Goal: Task Accomplishment & Management: Use online tool/utility

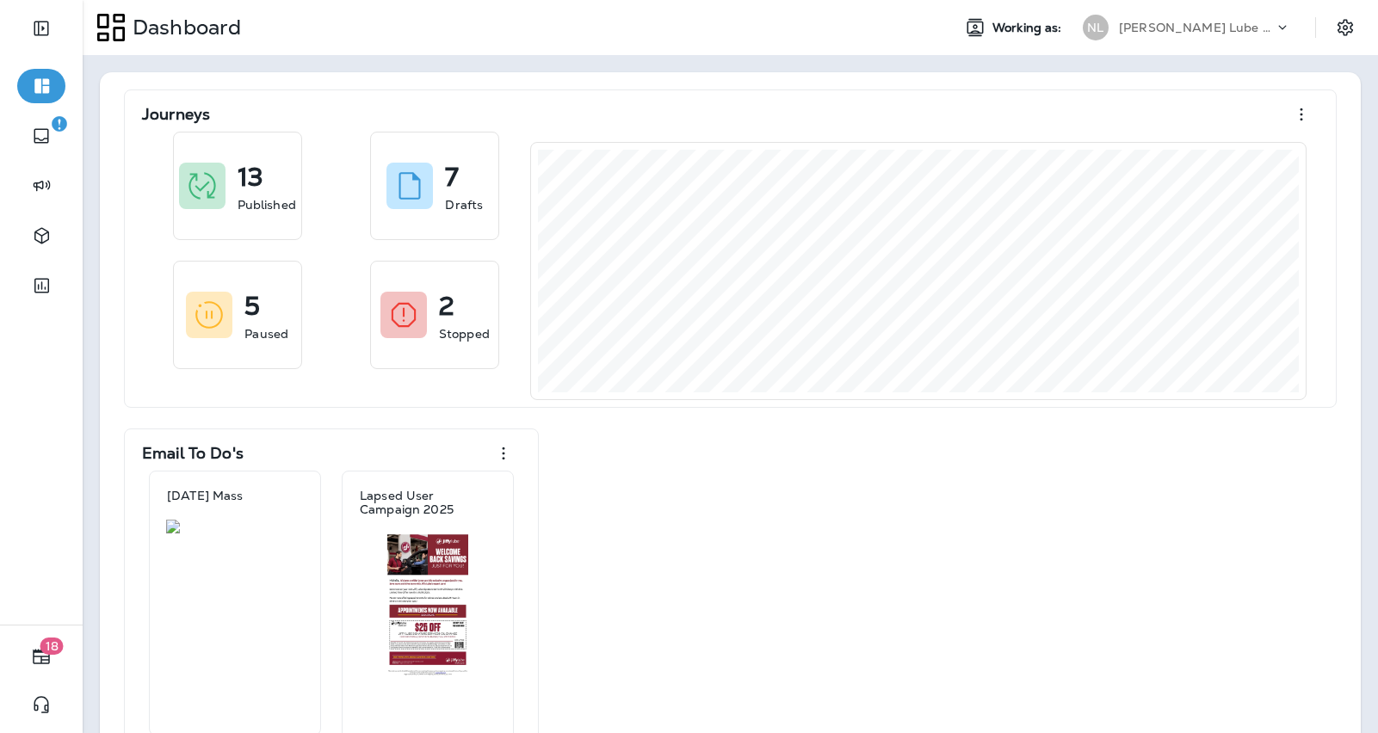
click at [1215, 28] on p "Najjar Lube Centers, Inc" at bounding box center [1196, 28] width 155 height 14
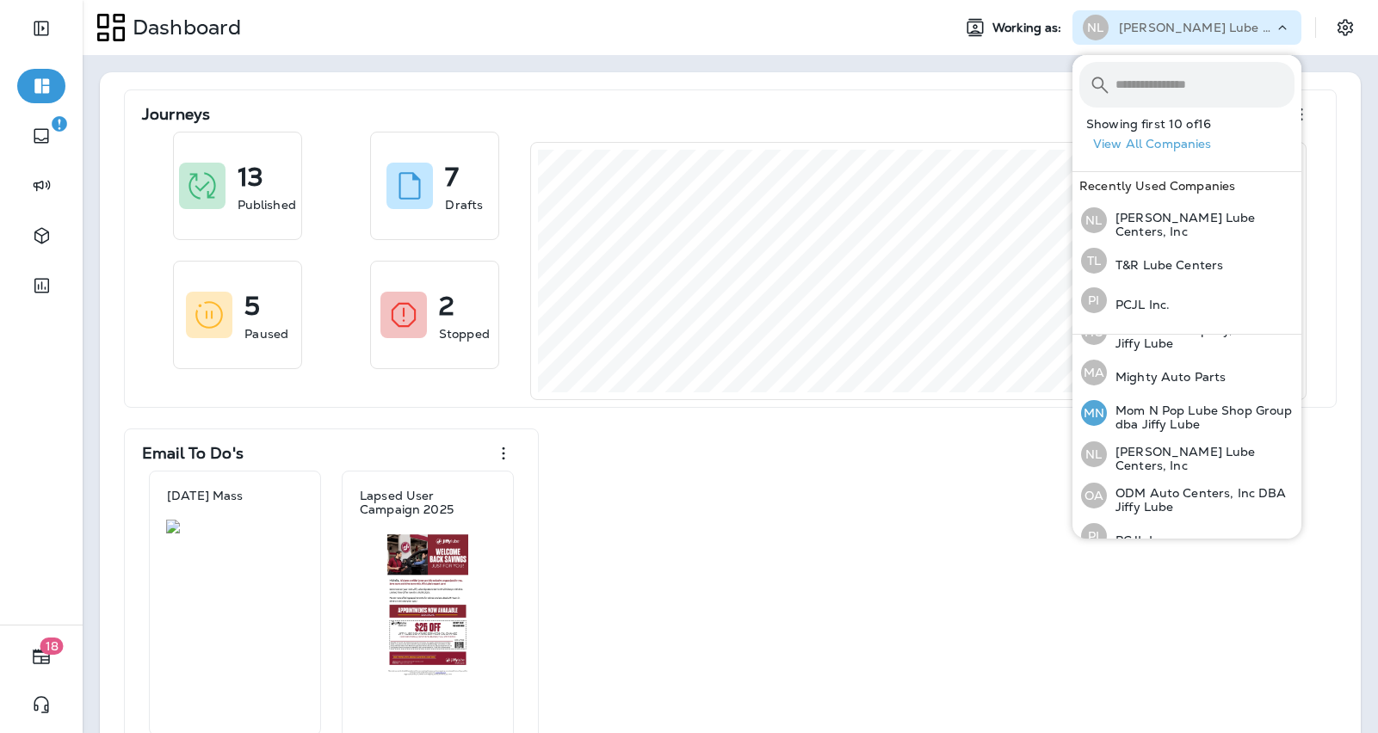
scroll to position [448, 0]
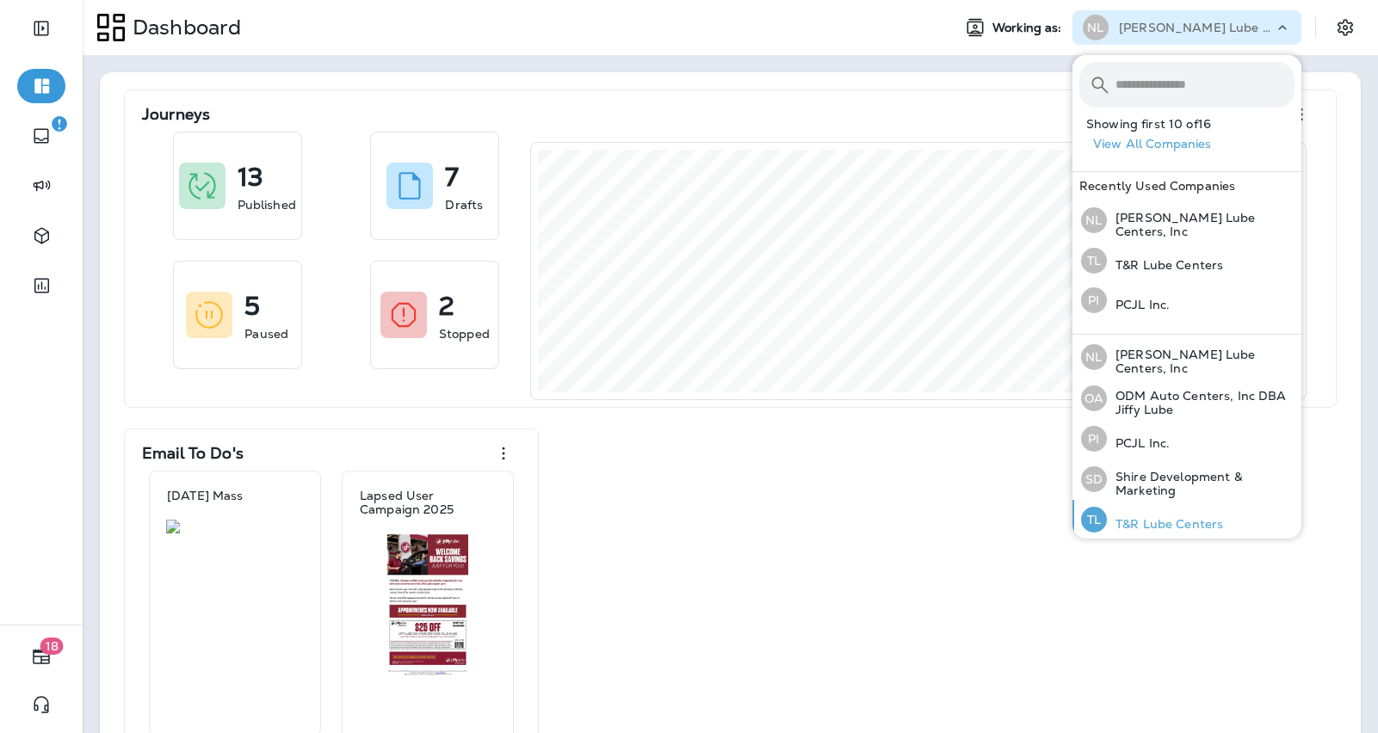
click at [1141, 521] on p "T&R Lube Centers" at bounding box center [1165, 524] width 116 height 14
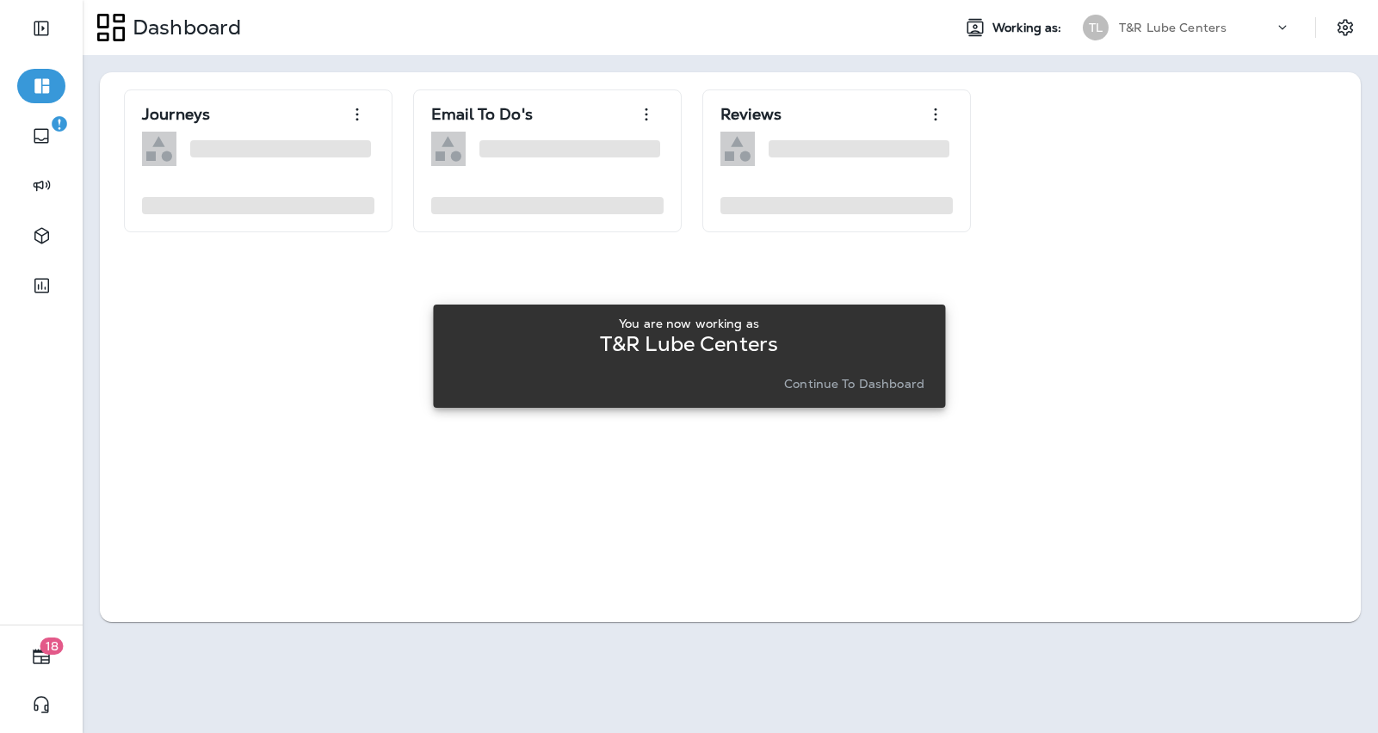
click at [864, 383] on p "Continue to Dashboard" at bounding box center [854, 384] width 140 height 14
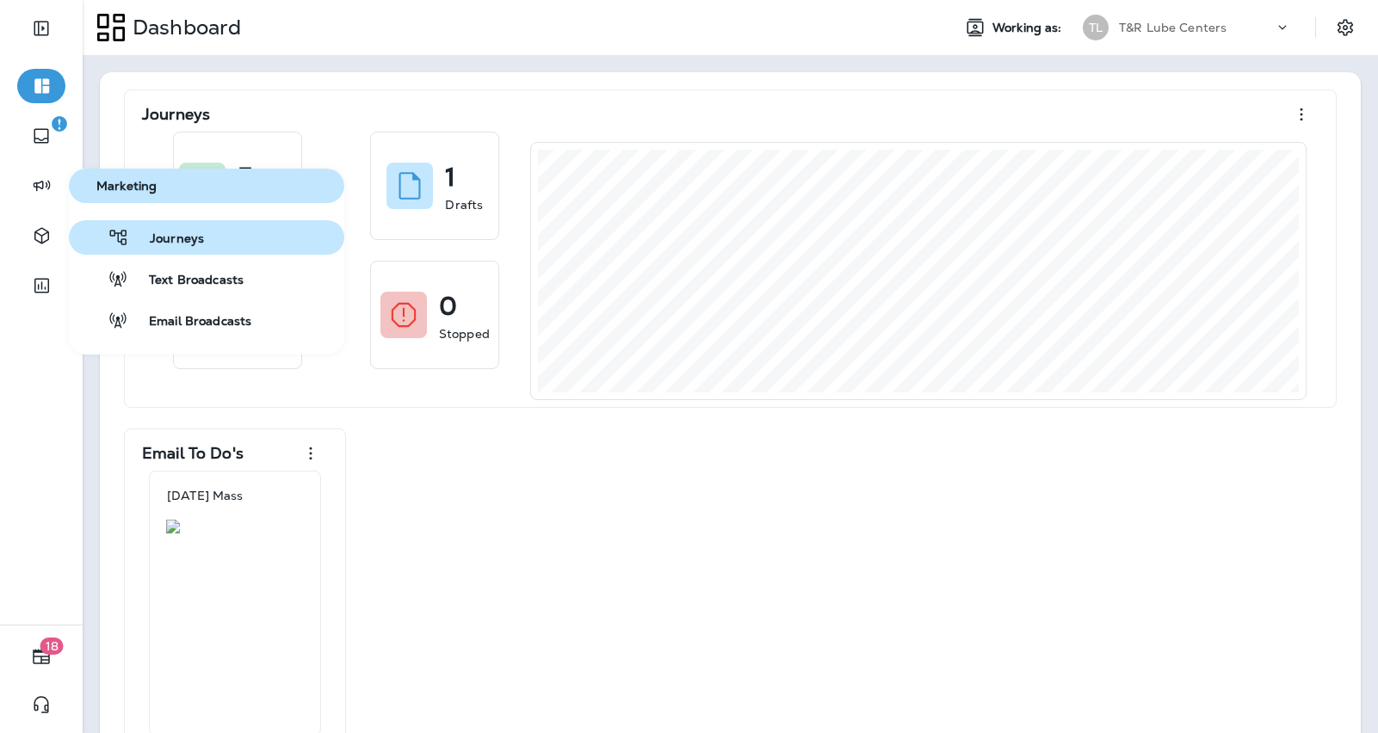
click at [178, 248] on button "Journeys" at bounding box center [206, 237] width 275 height 34
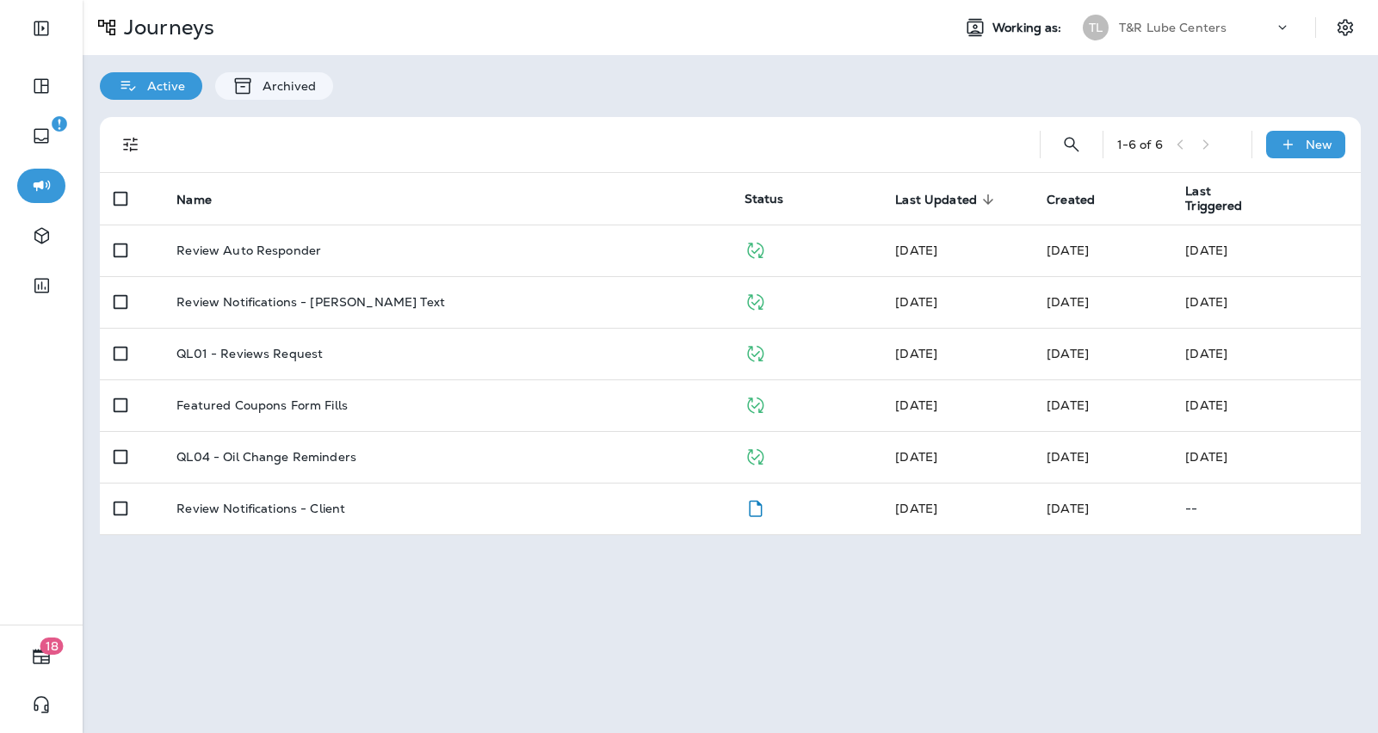
click at [1104, 22] on div "TL" at bounding box center [1096, 28] width 26 height 26
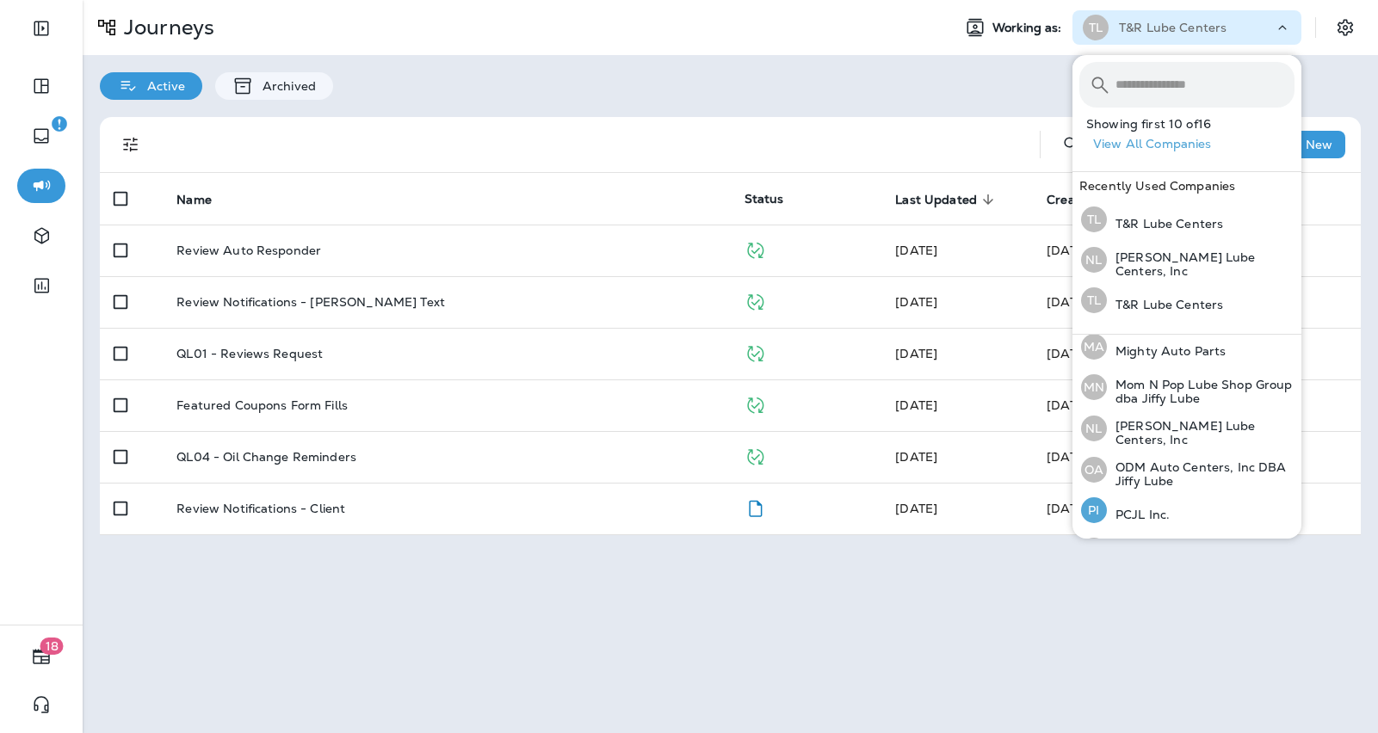
scroll to position [448, 0]
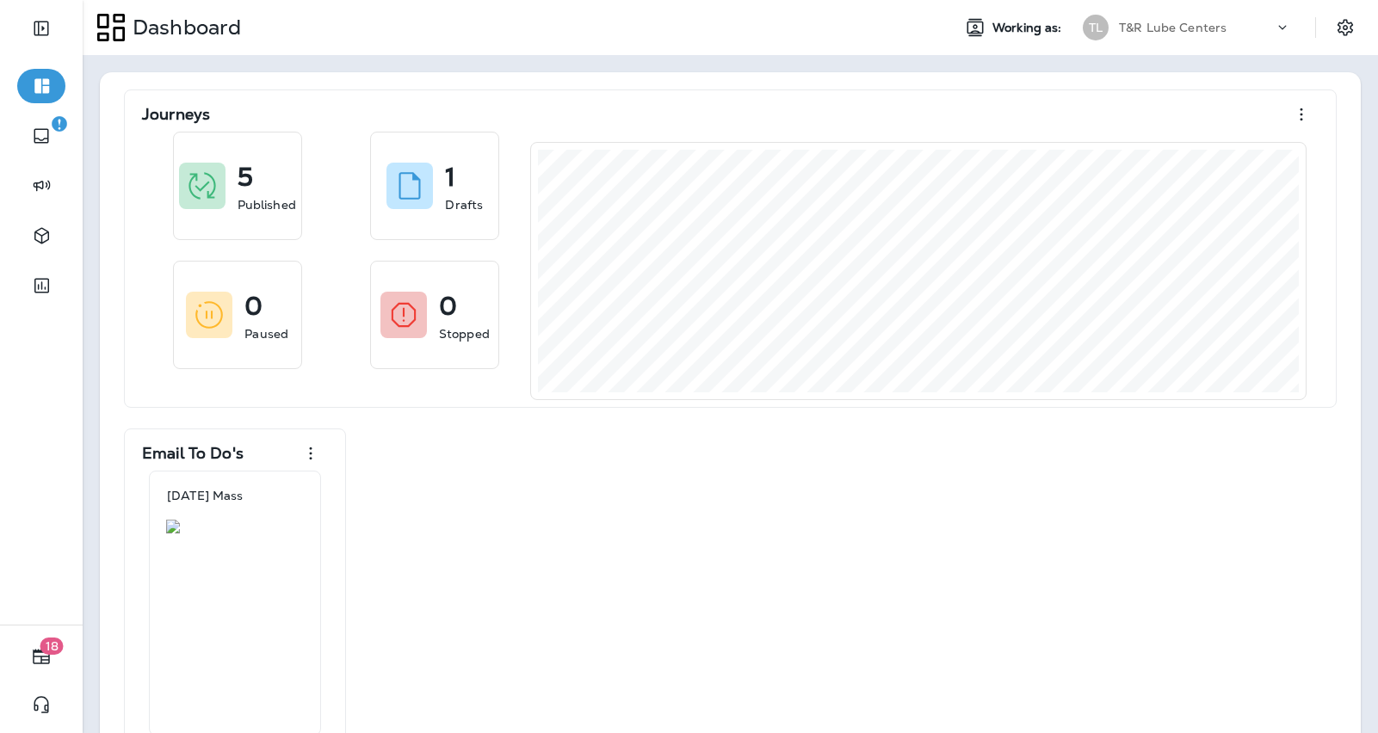
click at [1209, 21] on p "T&R Lube Centers" at bounding box center [1173, 28] width 108 height 14
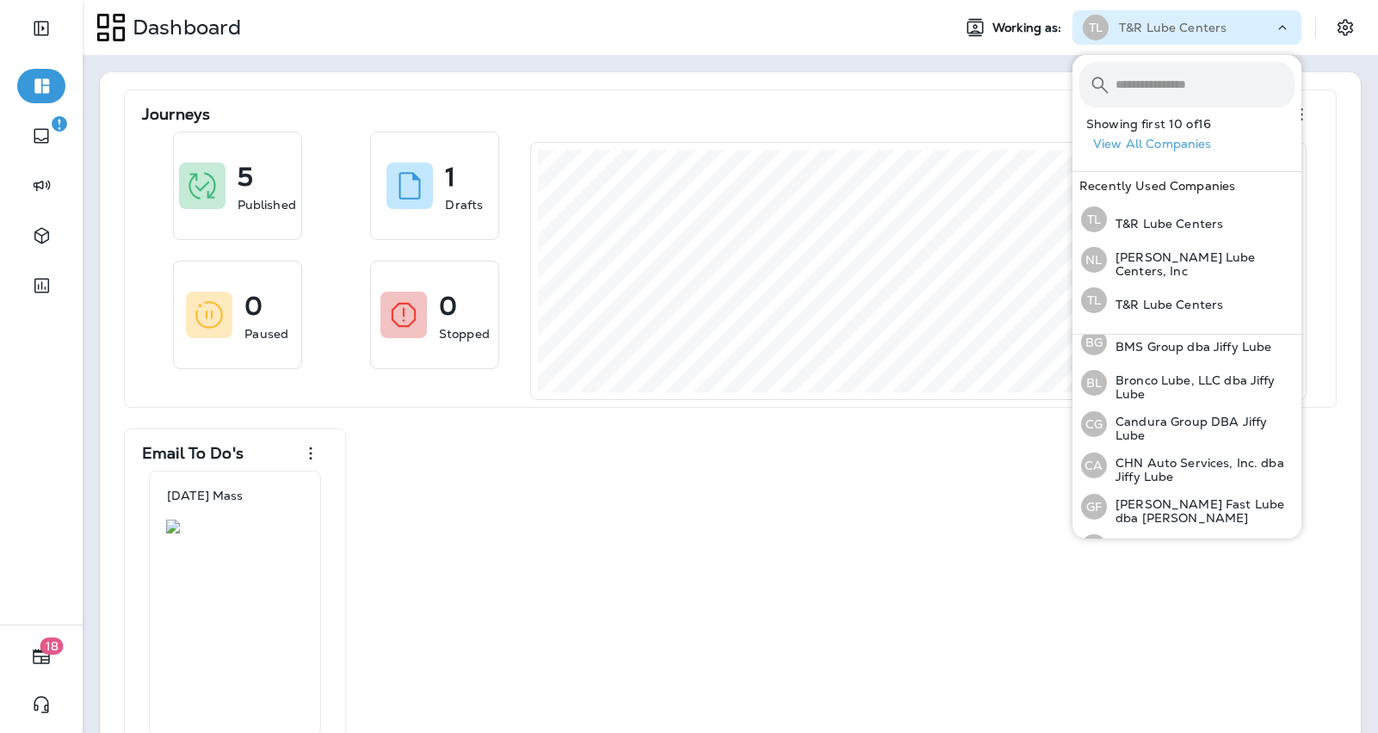
scroll to position [65, 0]
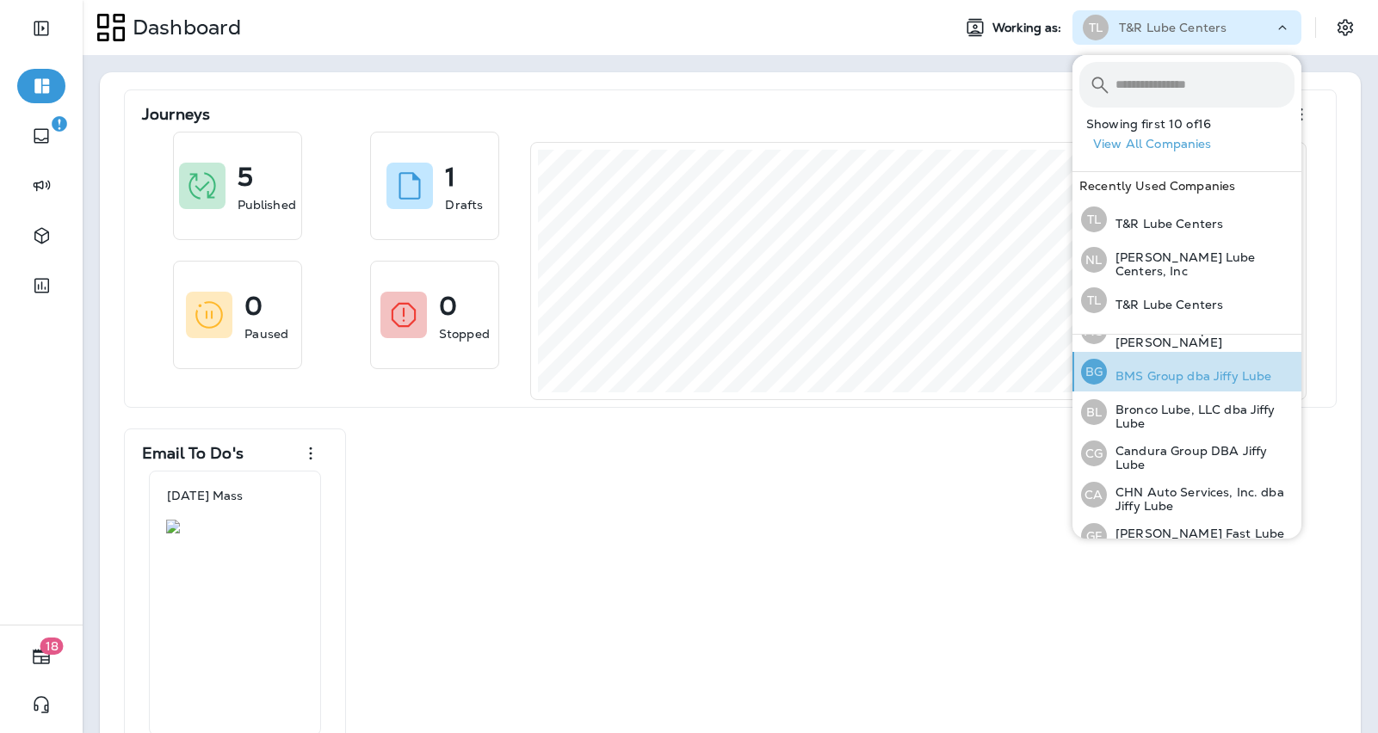
click at [1198, 373] on p "BMS Group dba Jiffy Lube" at bounding box center [1189, 376] width 164 height 14
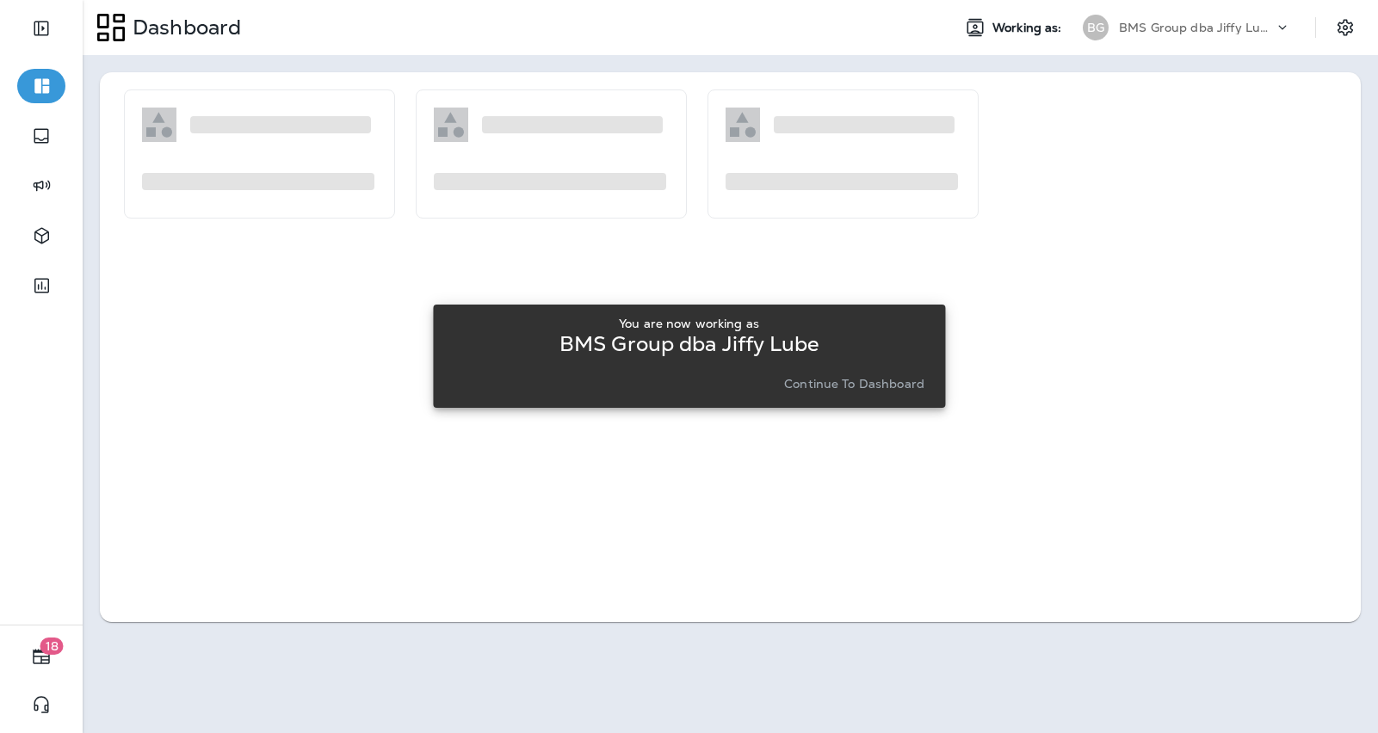
click at [845, 381] on p "Continue to Dashboard" at bounding box center [854, 384] width 140 height 14
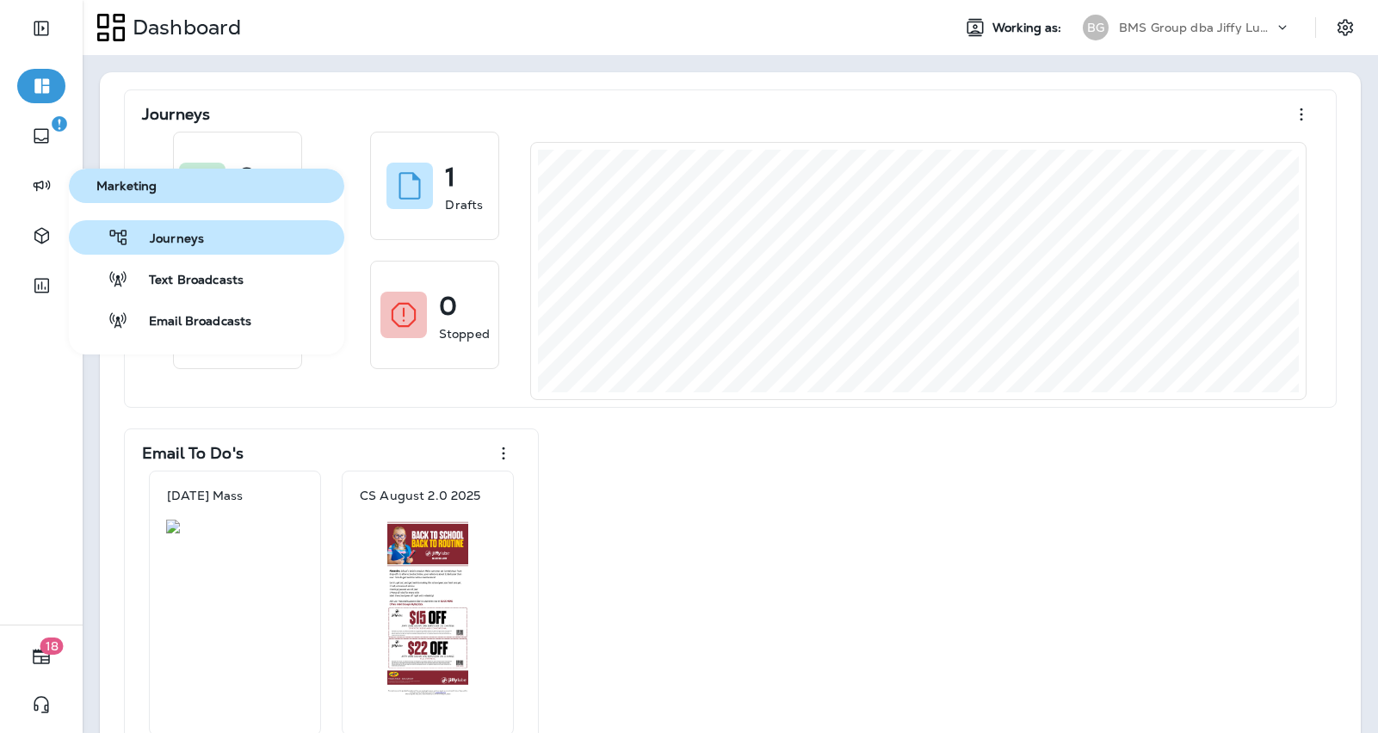
click at [155, 236] on span "Journeys" at bounding box center [166, 240] width 75 height 16
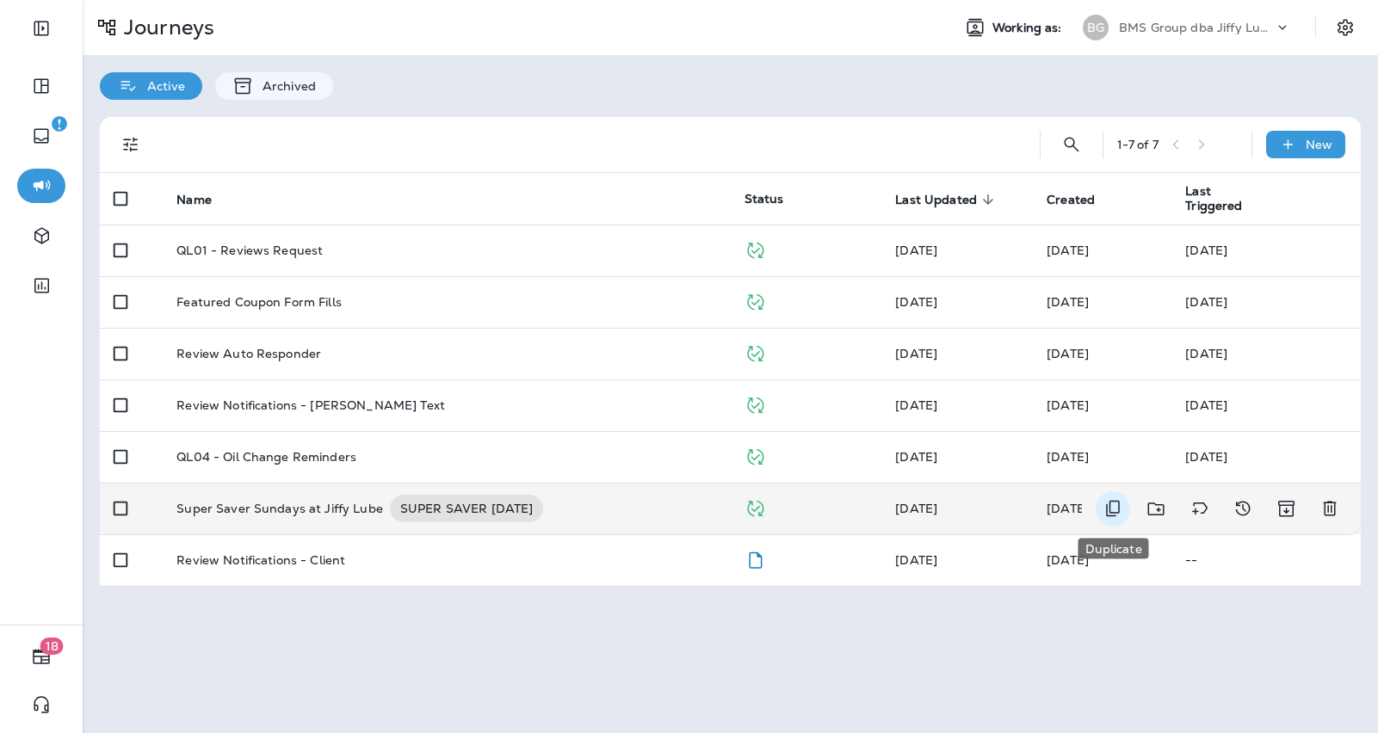
click at [1109, 507] on icon "Duplicate" at bounding box center [1113, 509] width 14 height 16
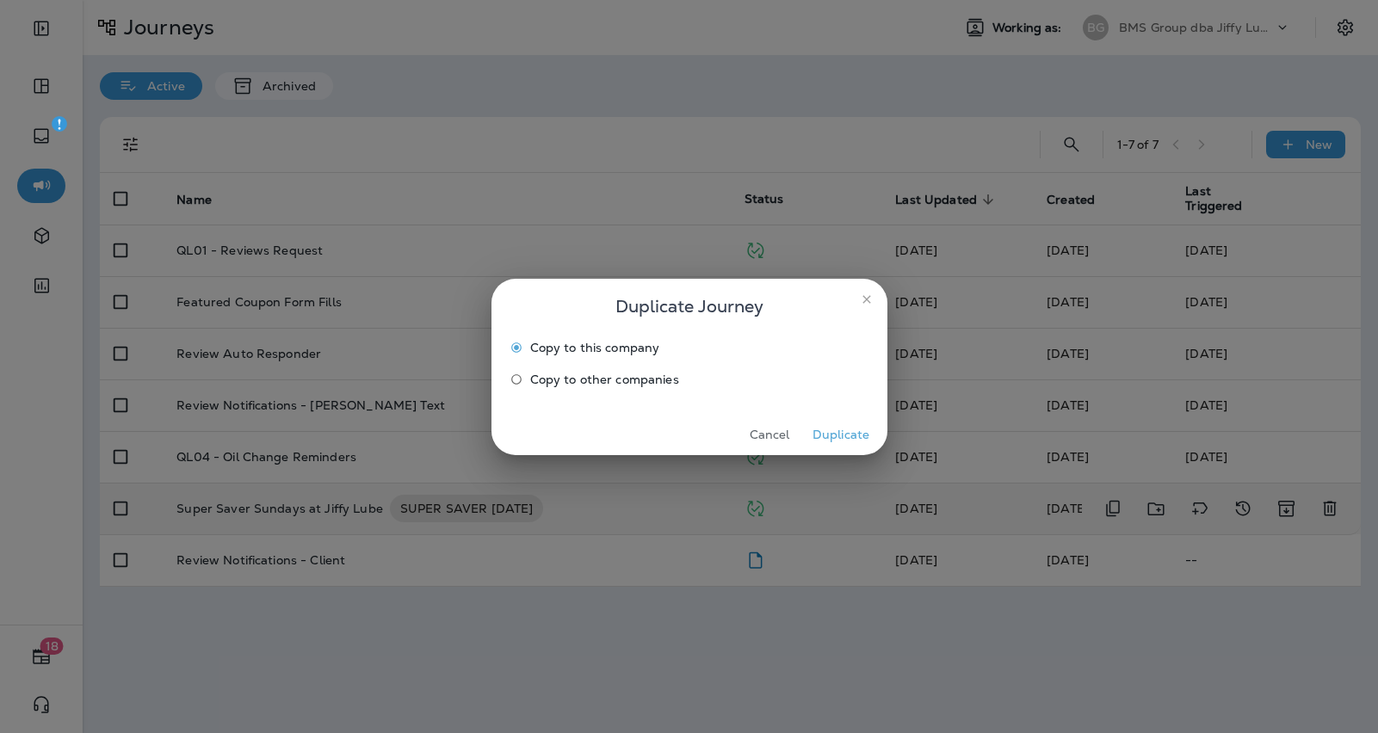
click at [620, 385] on span "Copy to other companies" at bounding box center [604, 380] width 149 height 14
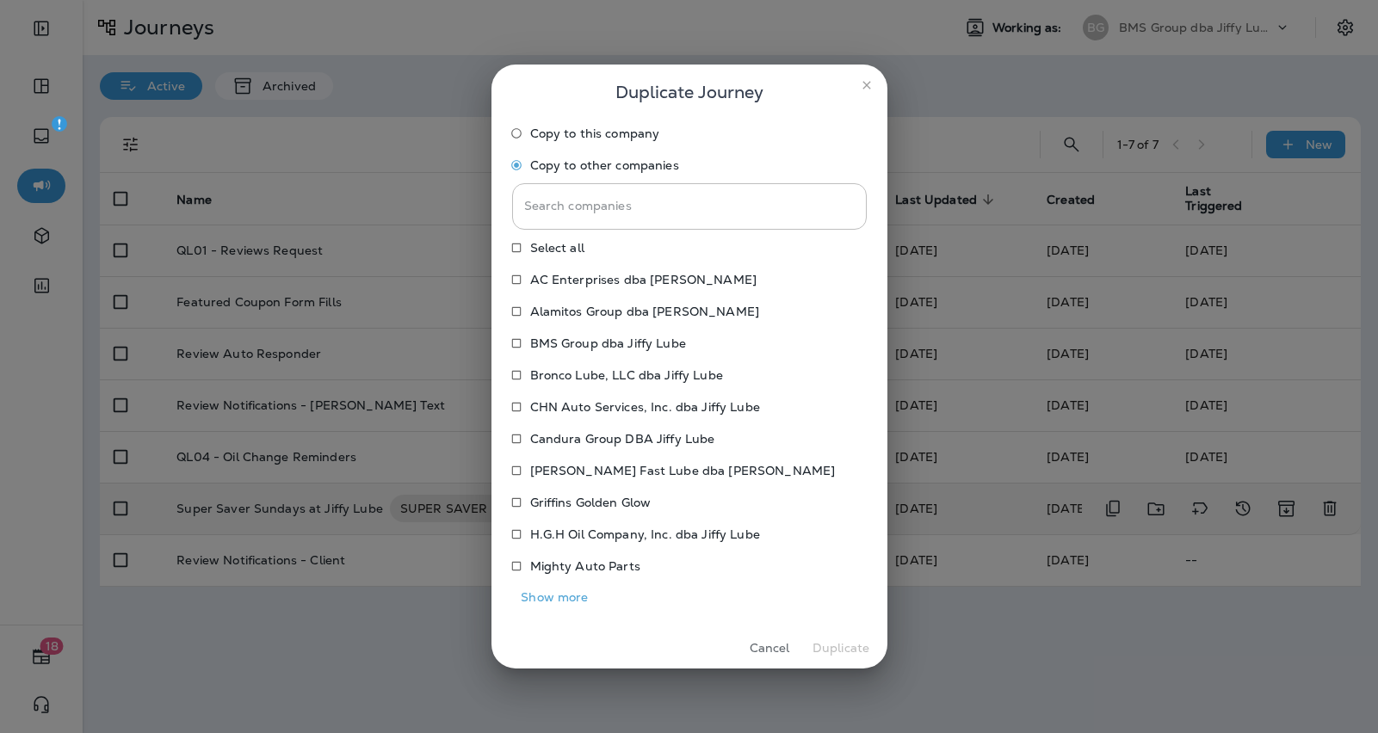
click at [565, 604] on button "Show more" at bounding box center [555, 597] width 86 height 27
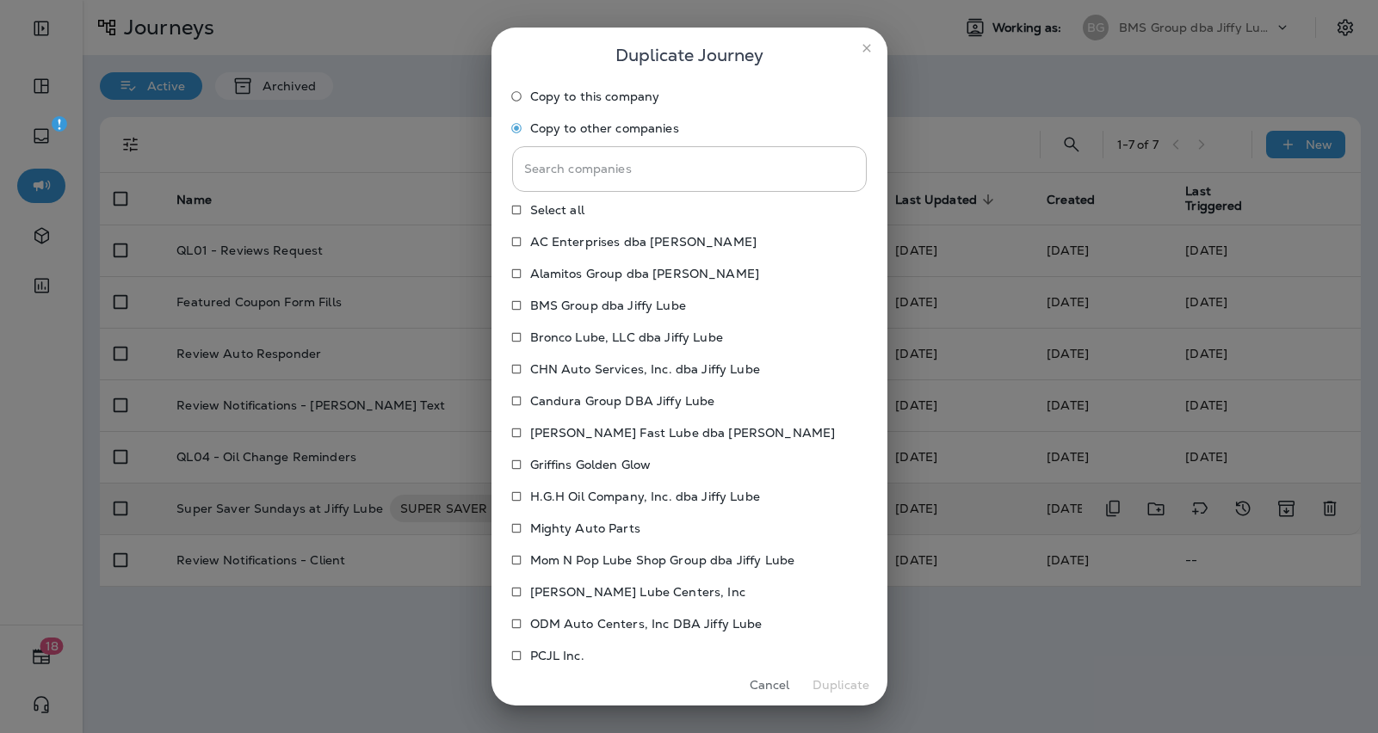
scroll to position [90, 0]
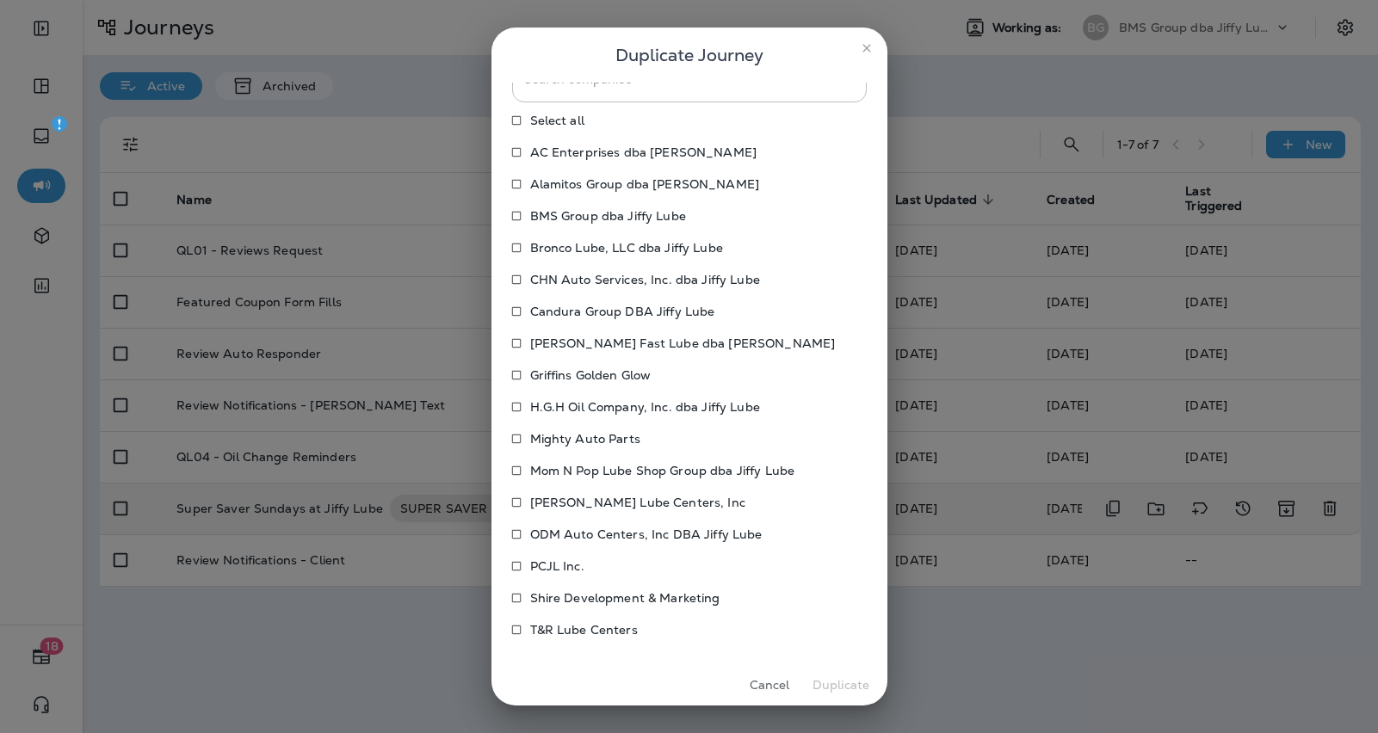
click at [557, 629] on p "T&R Lube Centers" at bounding box center [584, 630] width 108 height 14
click at [840, 685] on button "Duplicate" at bounding box center [841, 685] width 65 height 27
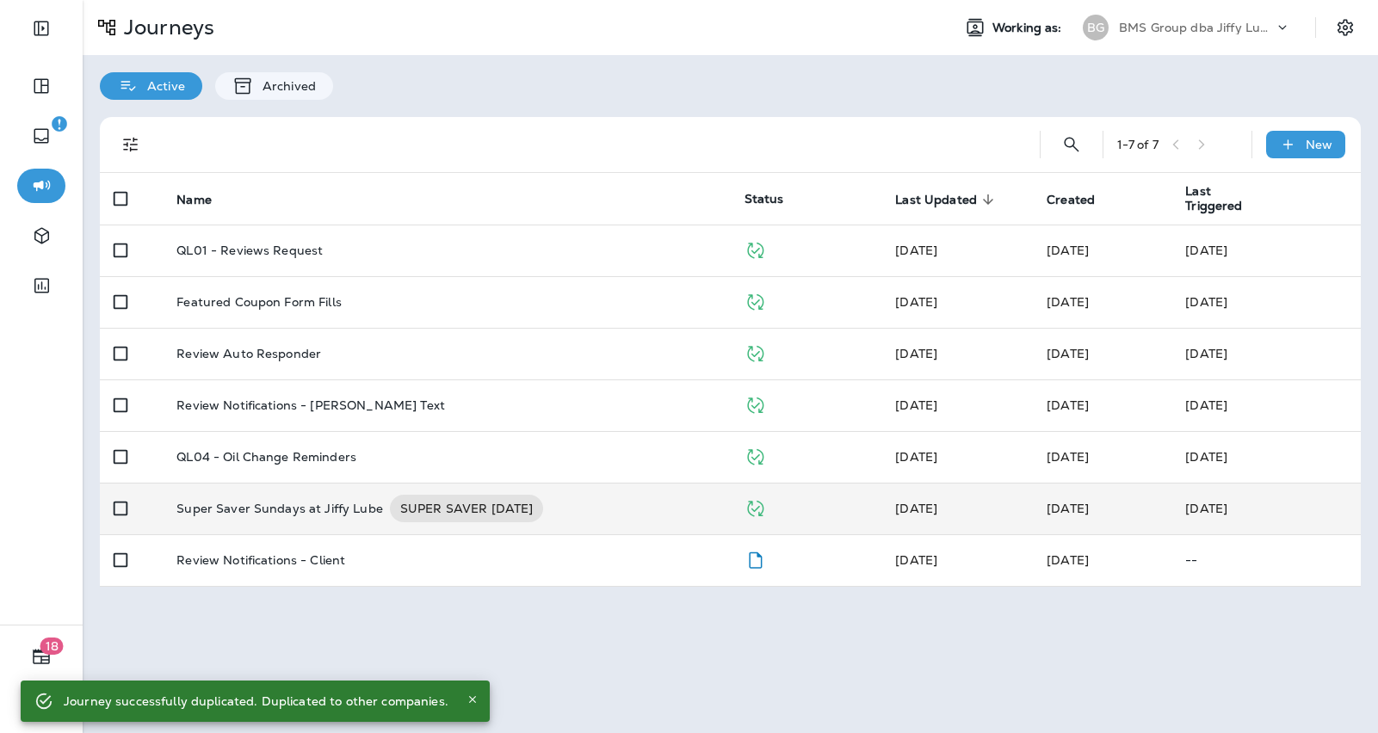
click at [1258, 29] on p "BMS Group dba Jiffy Lube" at bounding box center [1196, 28] width 155 height 14
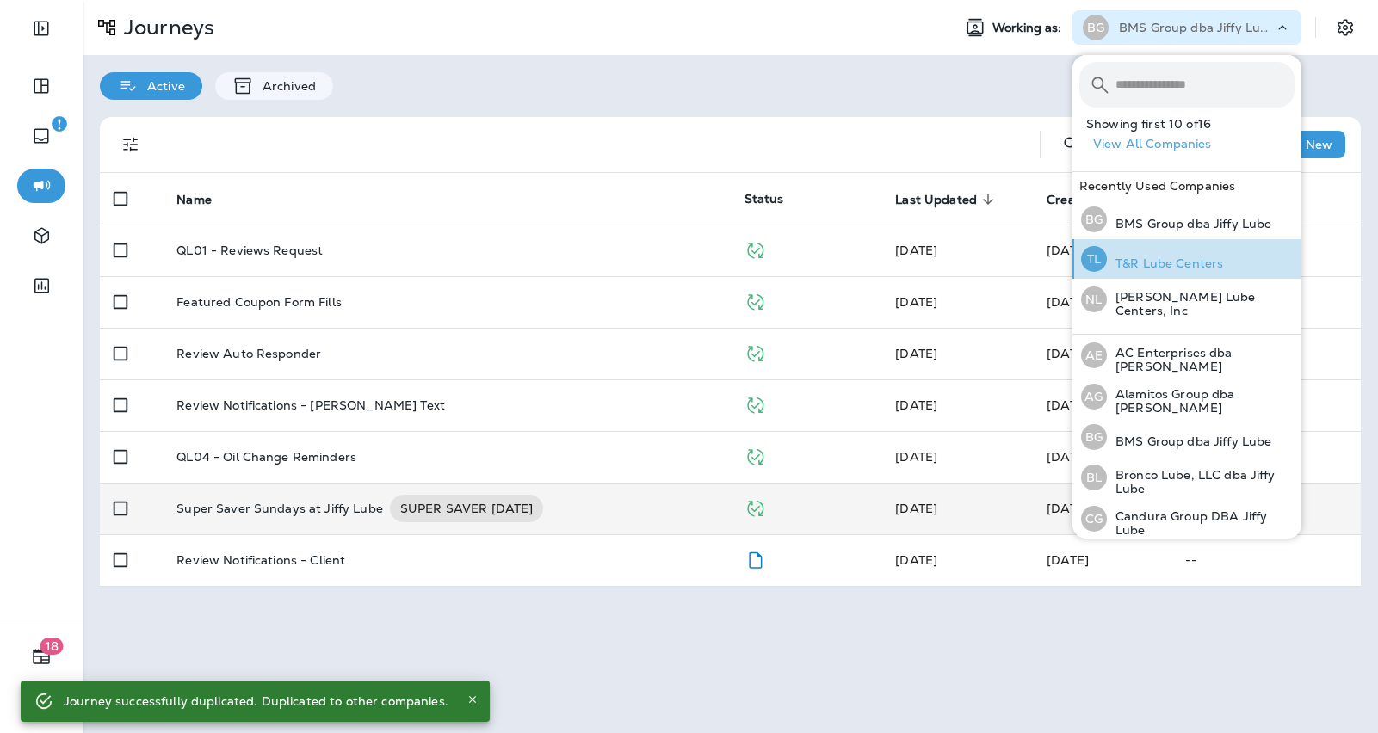
click at [1174, 262] on p "T&R Lube Centers" at bounding box center [1165, 264] width 116 height 14
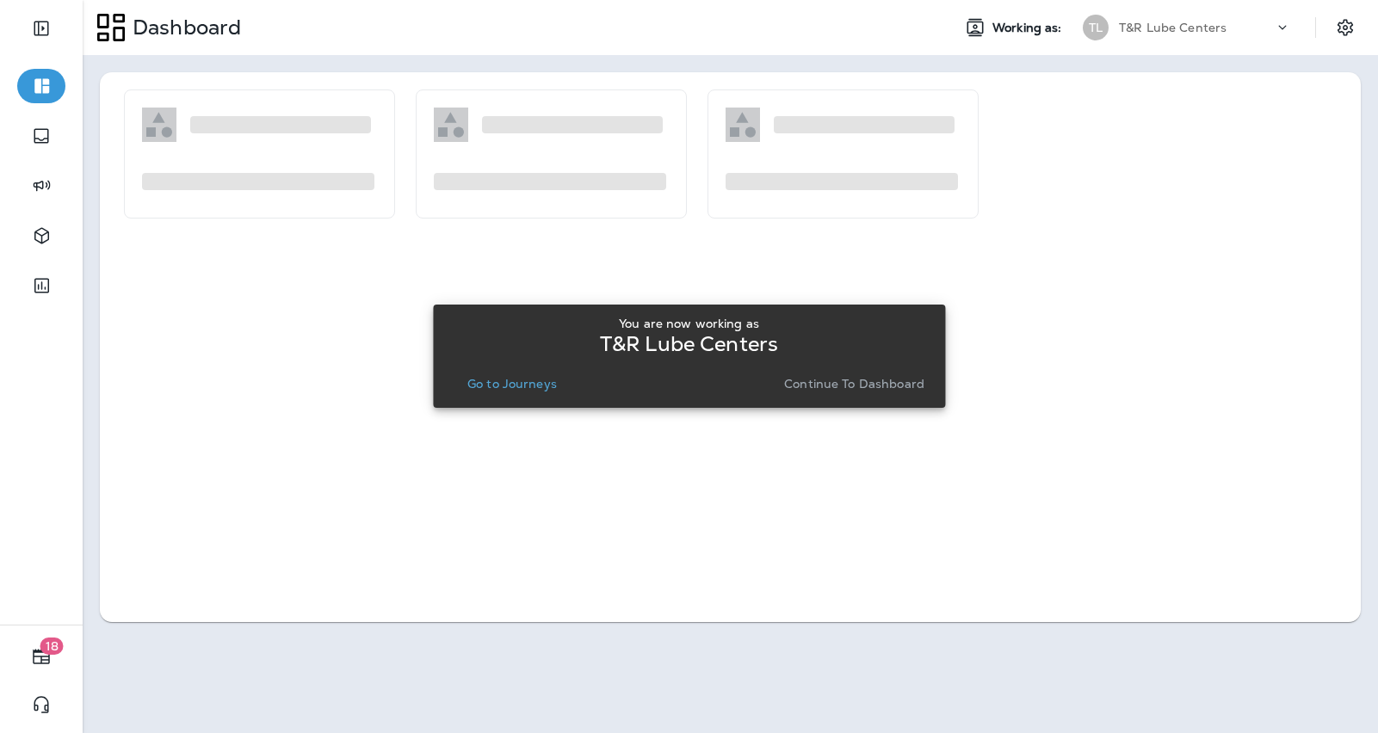
click at [541, 390] on p "Go to Journeys" at bounding box center [512, 384] width 90 height 14
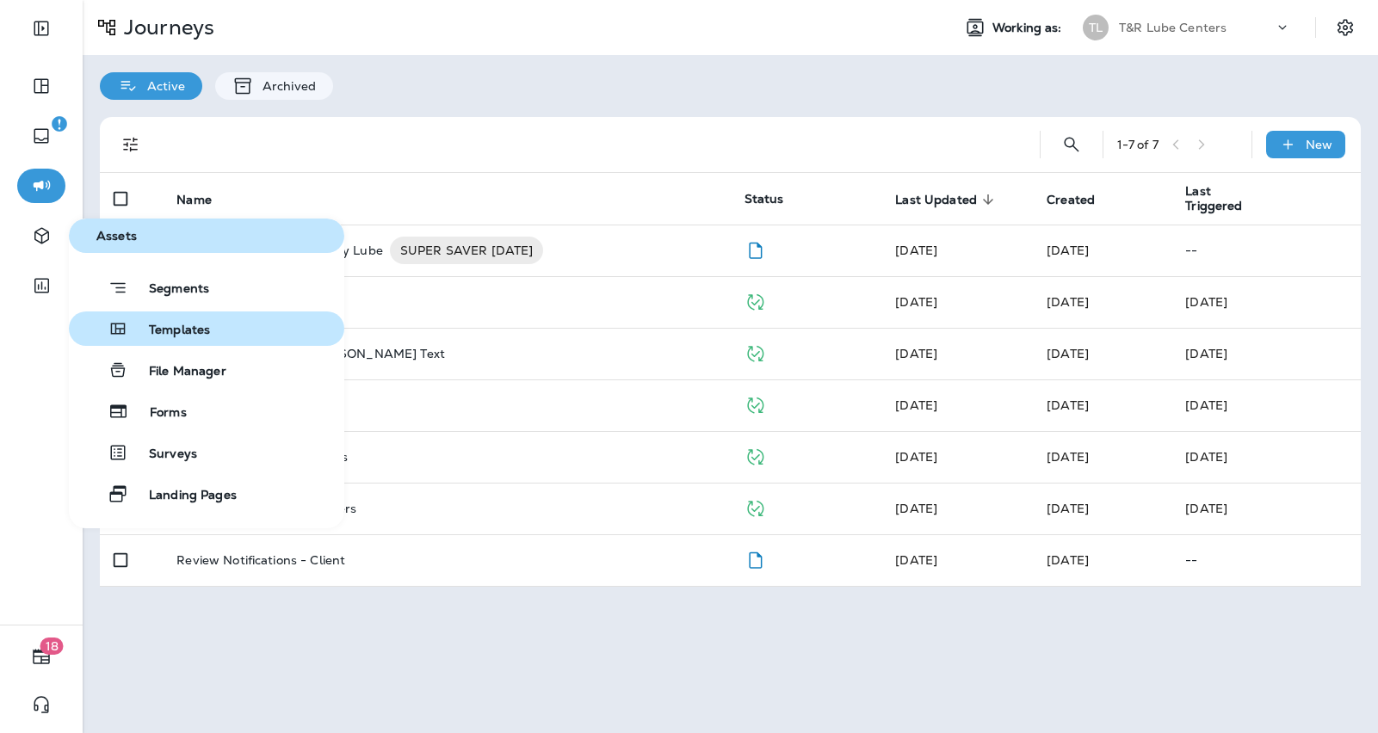
click at [164, 325] on span "Templates" at bounding box center [169, 331] width 82 height 16
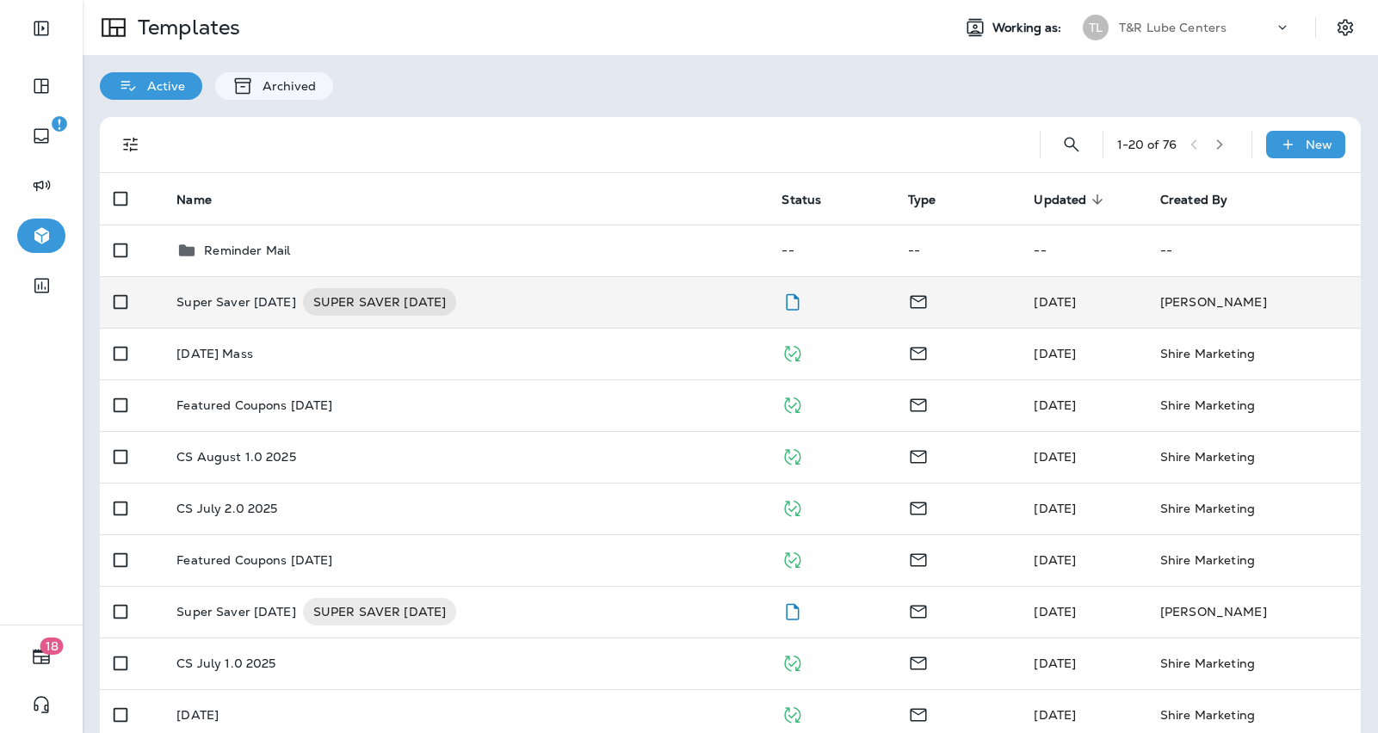
click at [269, 317] on td "Super Saver Sunday SUPER SAVER SUNDAY" at bounding box center [465, 302] width 605 height 52
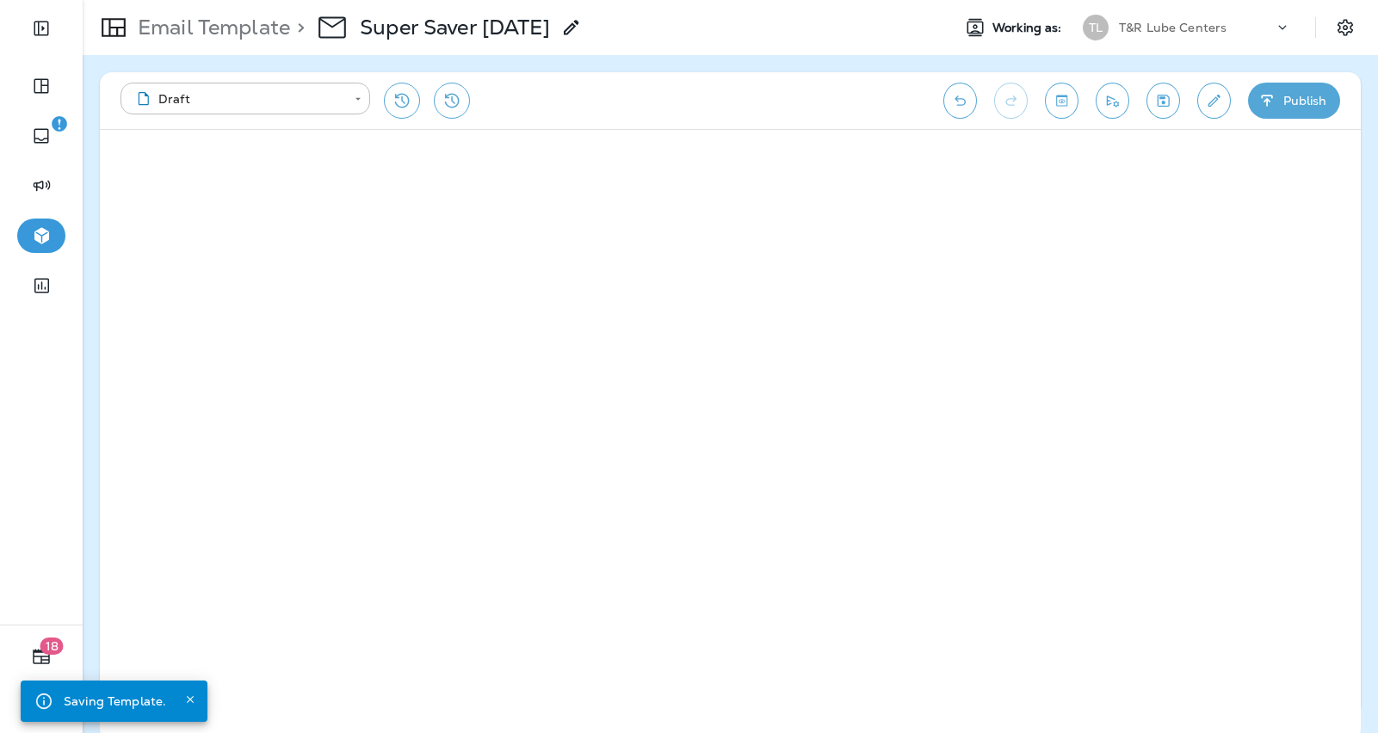
click at [1259, 31] on div "T&R Lube Centers" at bounding box center [1196, 28] width 155 height 26
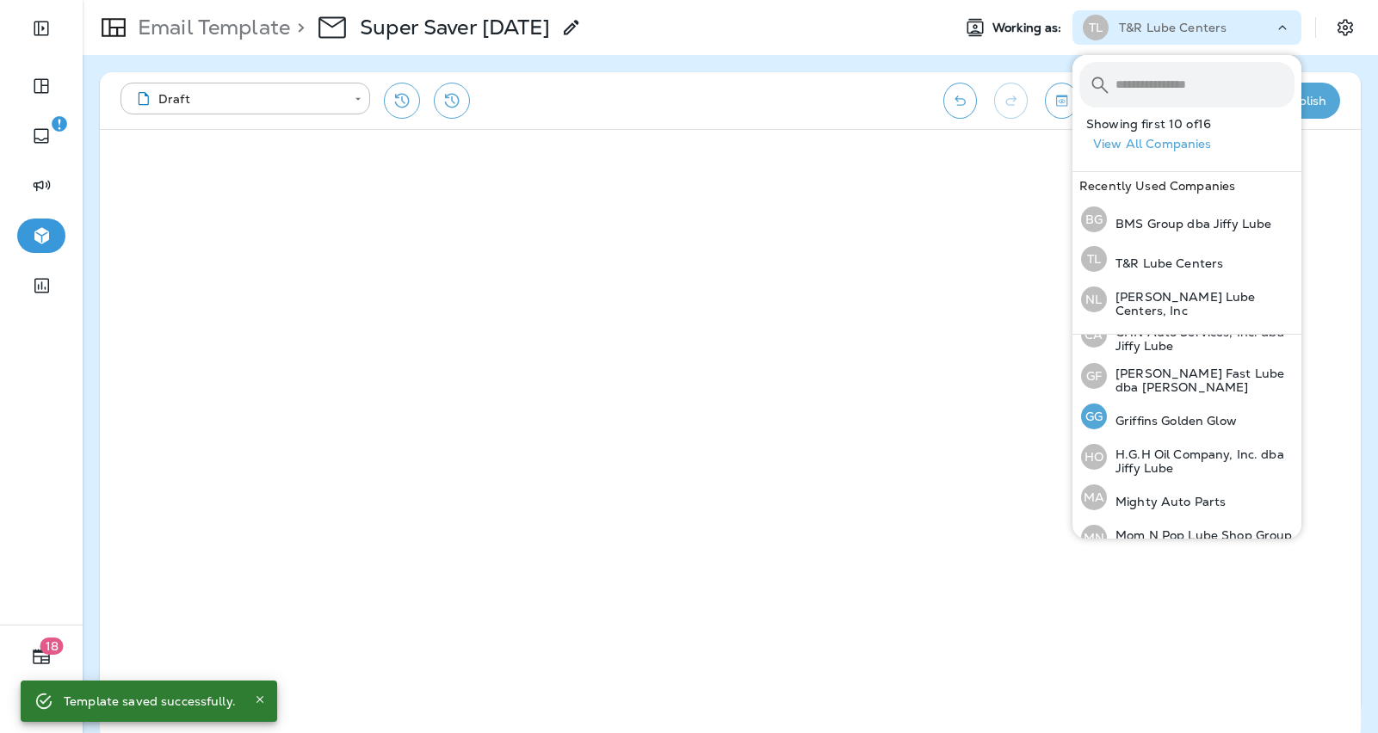
scroll to position [218, 0]
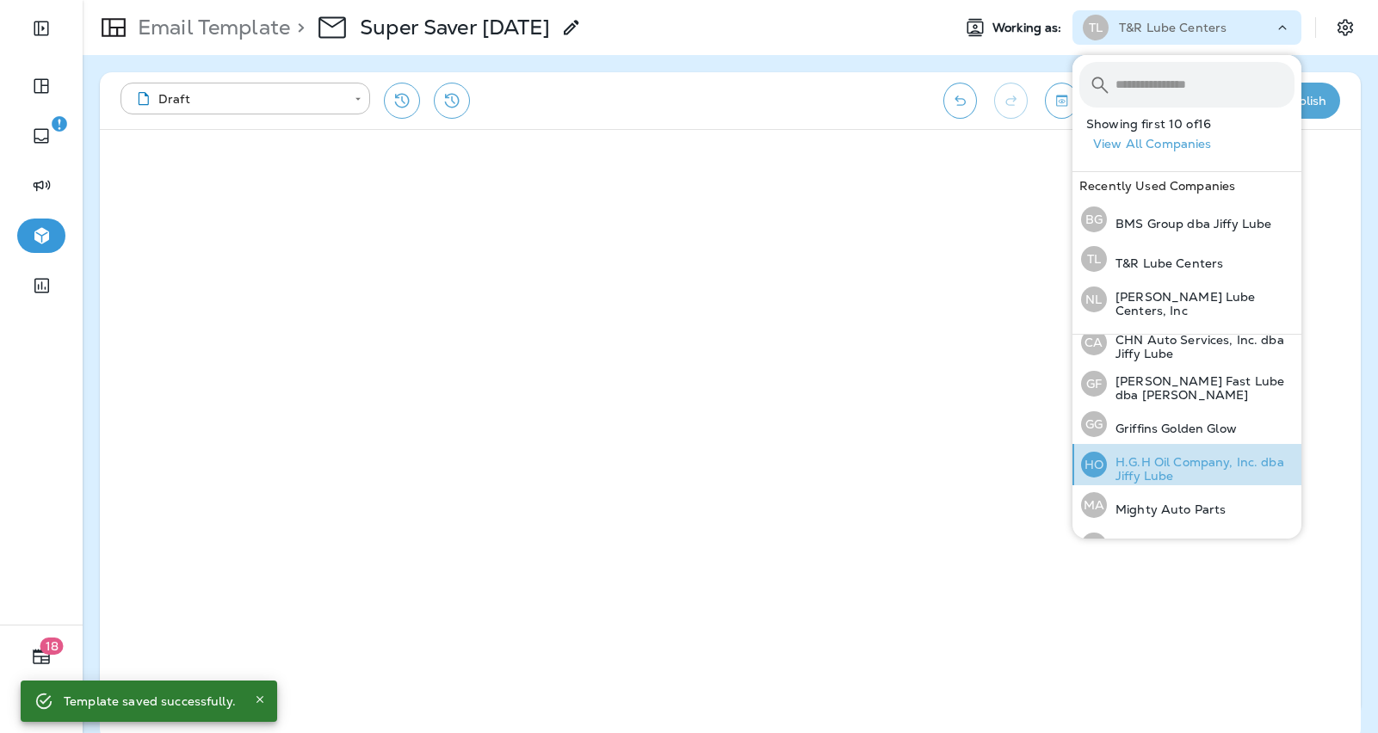
click at [1143, 456] on p "H.G.H Oil Company, Inc. dba Jiffy Lube" at bounding box center [1201, 469] width 188 height 28
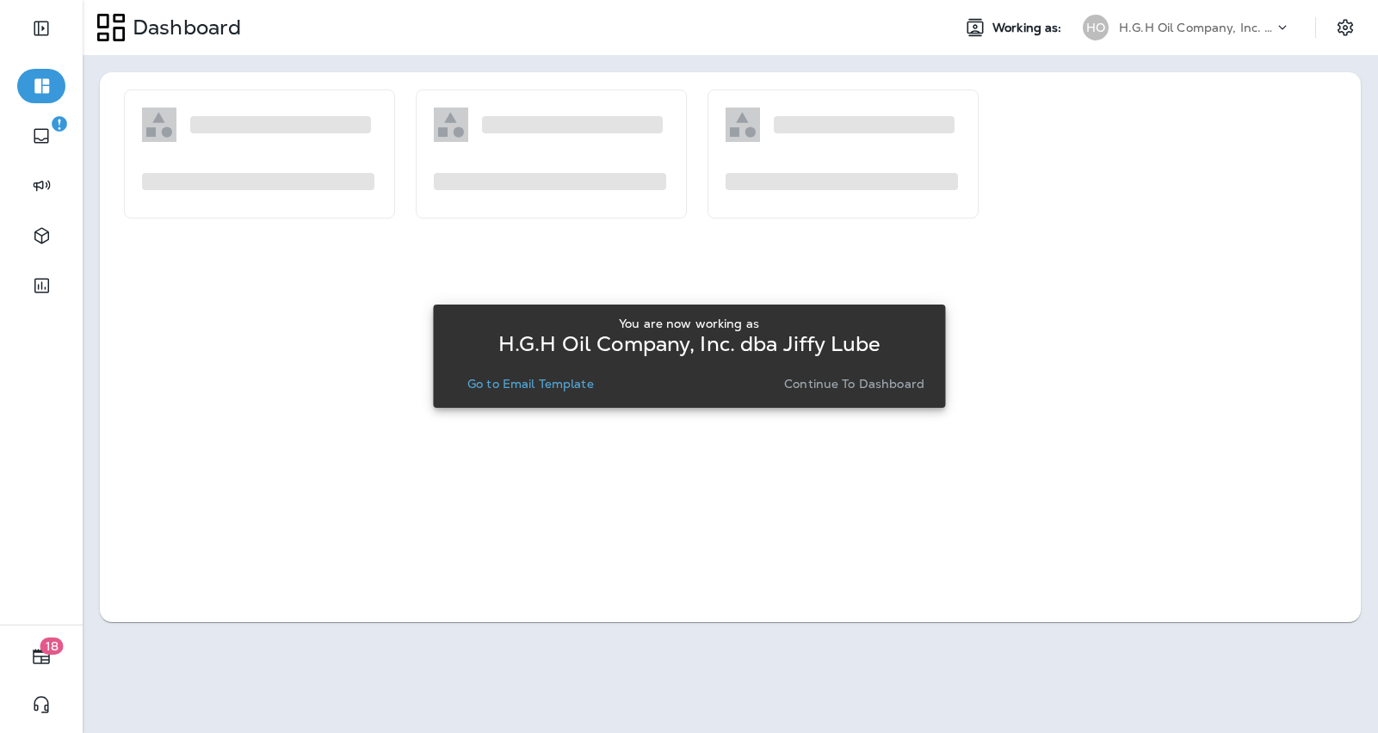
click at [542, 380] on p "Go to Email Template" at bounding box center [530, 384] width 127 height 14
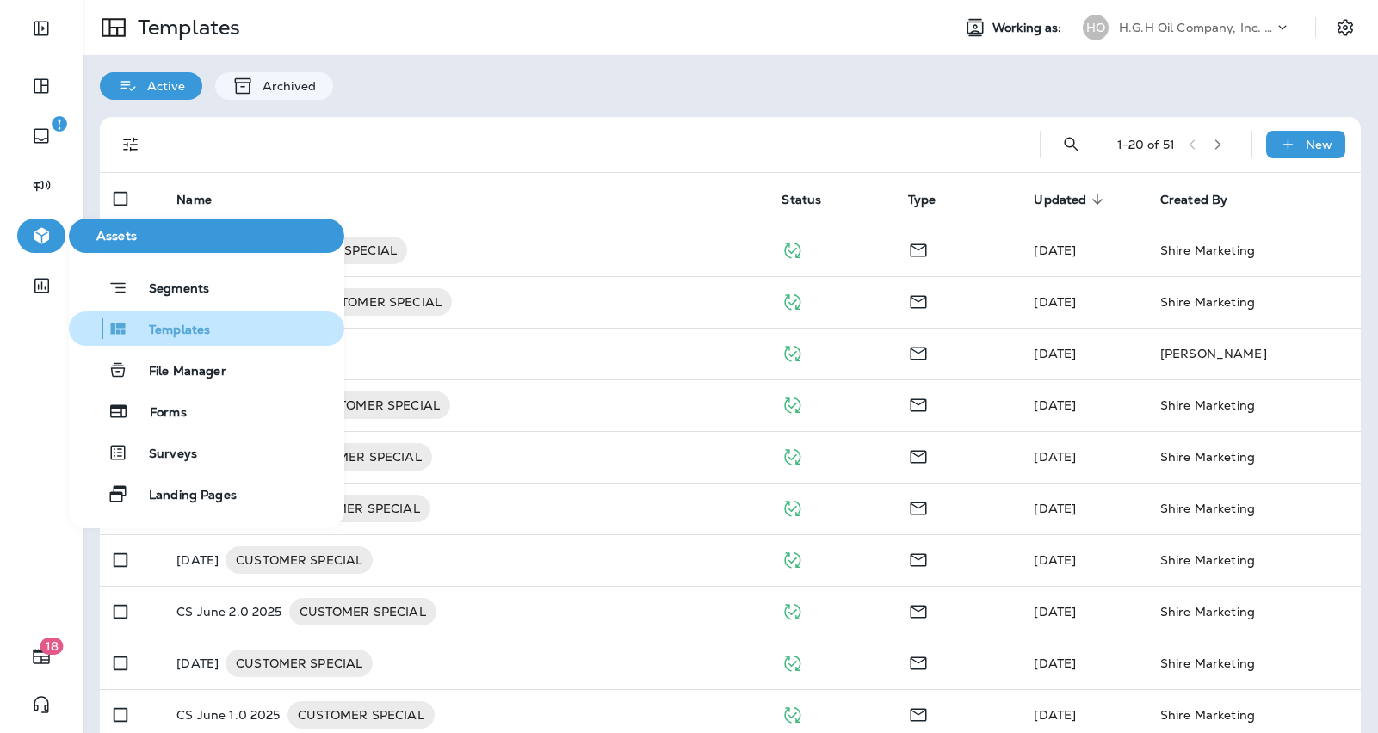
click at [166, 331] on span "Templates" at bounding box center [169, 331] width 82 height 16
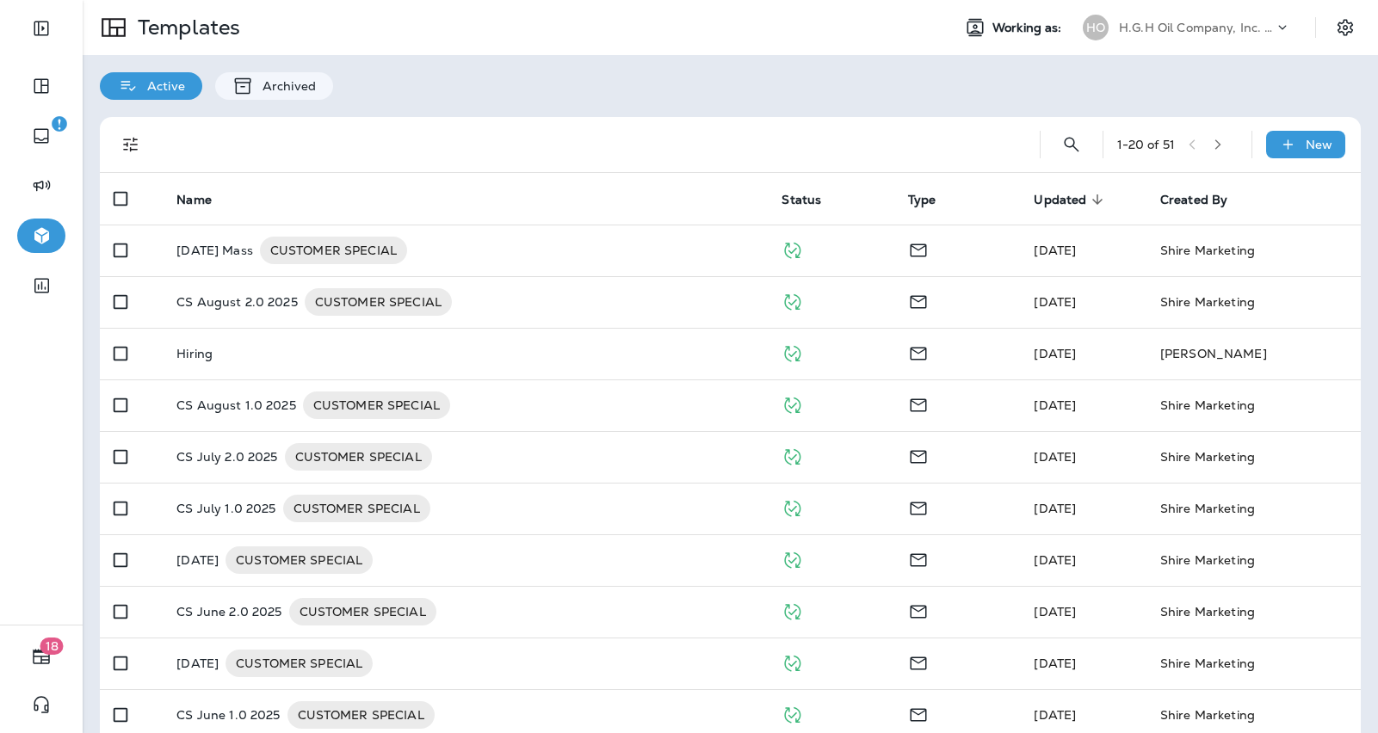
click at [1223, 157] on button "button" at bounding box center [1218, 145] width 26 height 26
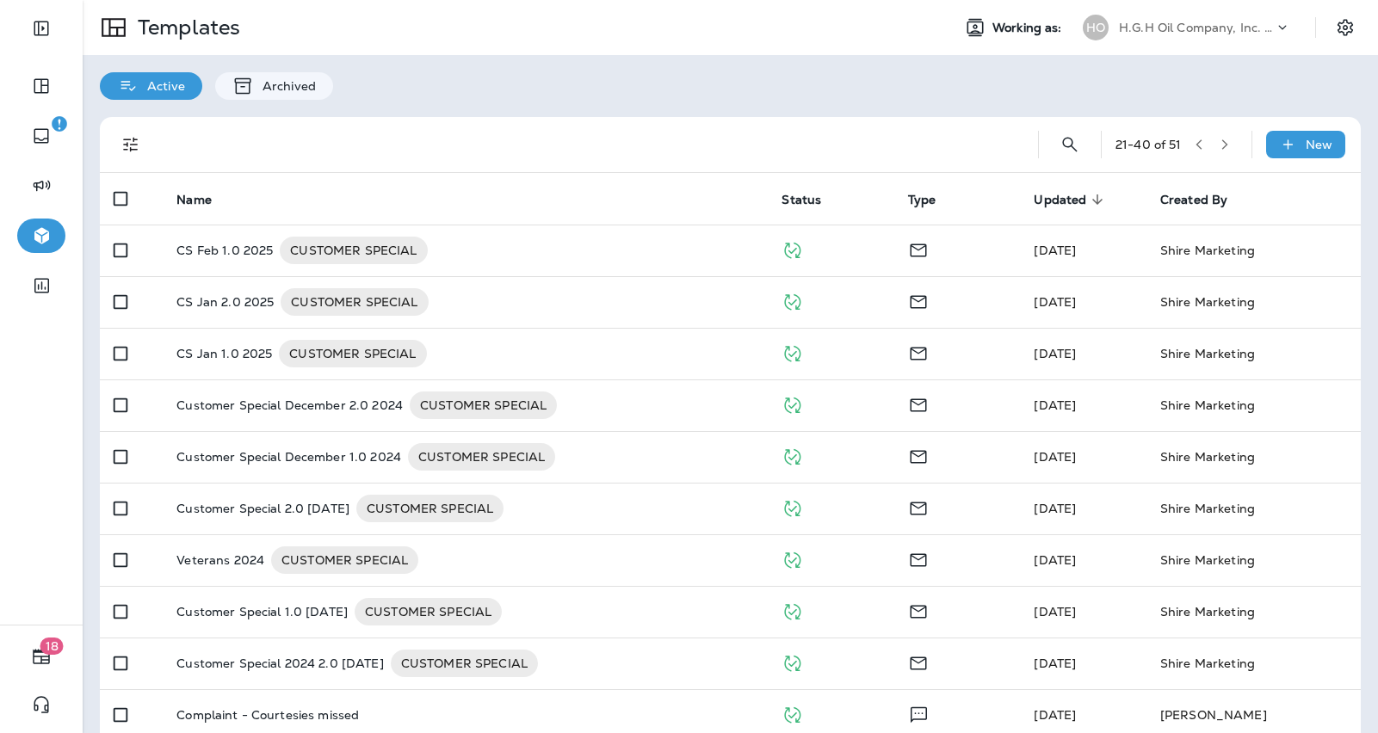
click at [1242, 133] on div "21 - 40 of 51 New" at bounding box center [734, 144] width 1240 height 55
click at [1235, 138] on button "button" at bounding box center [1225, 145] width 26 height 26
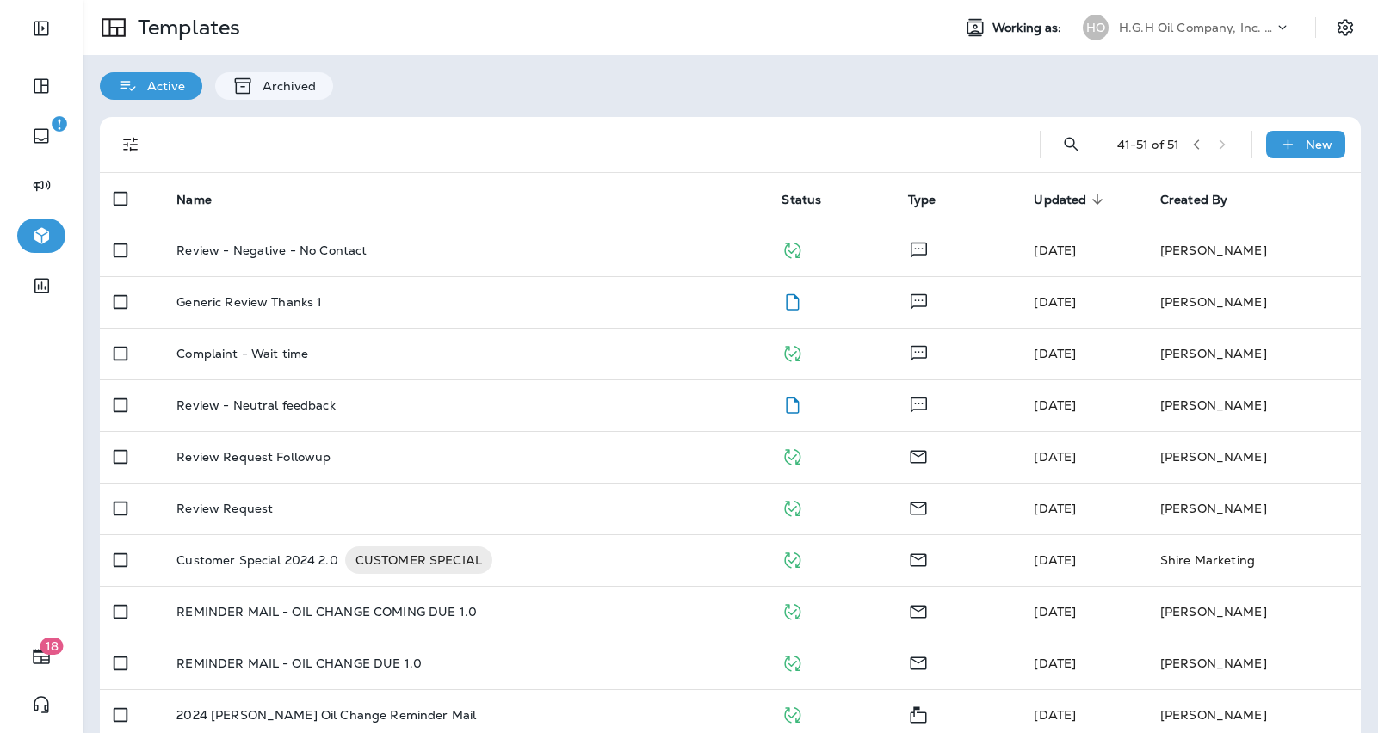
click at [1227, 153] on div "41 - 51 of 51" at bounding box center [1177, 145] width 121 height 26
click at [1225, 138] on div "41 - 51 of 51" at bounding box center [1177, 145] width 121 height 26
click at [1200, 144] on icon "button" at bounding box center [1196, 145] width 12 height 12
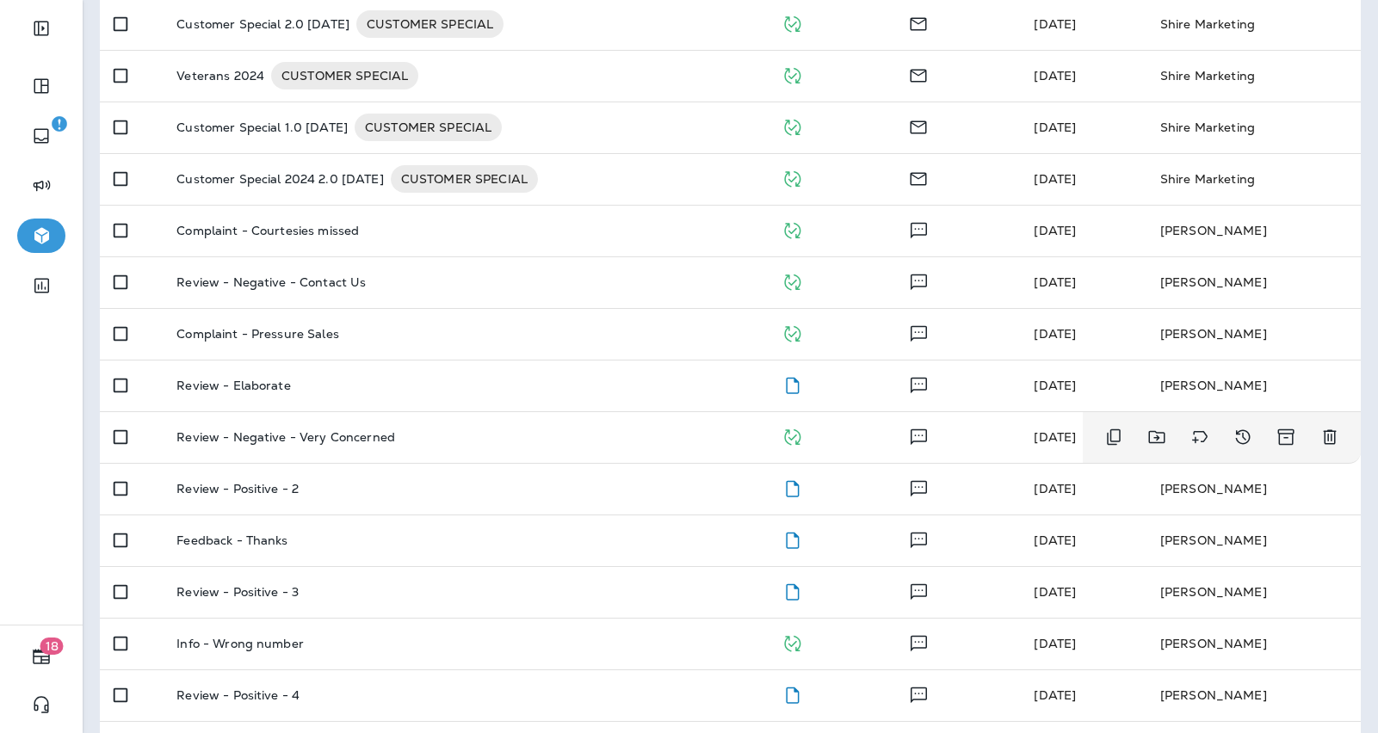
scroll to position [541, 0]
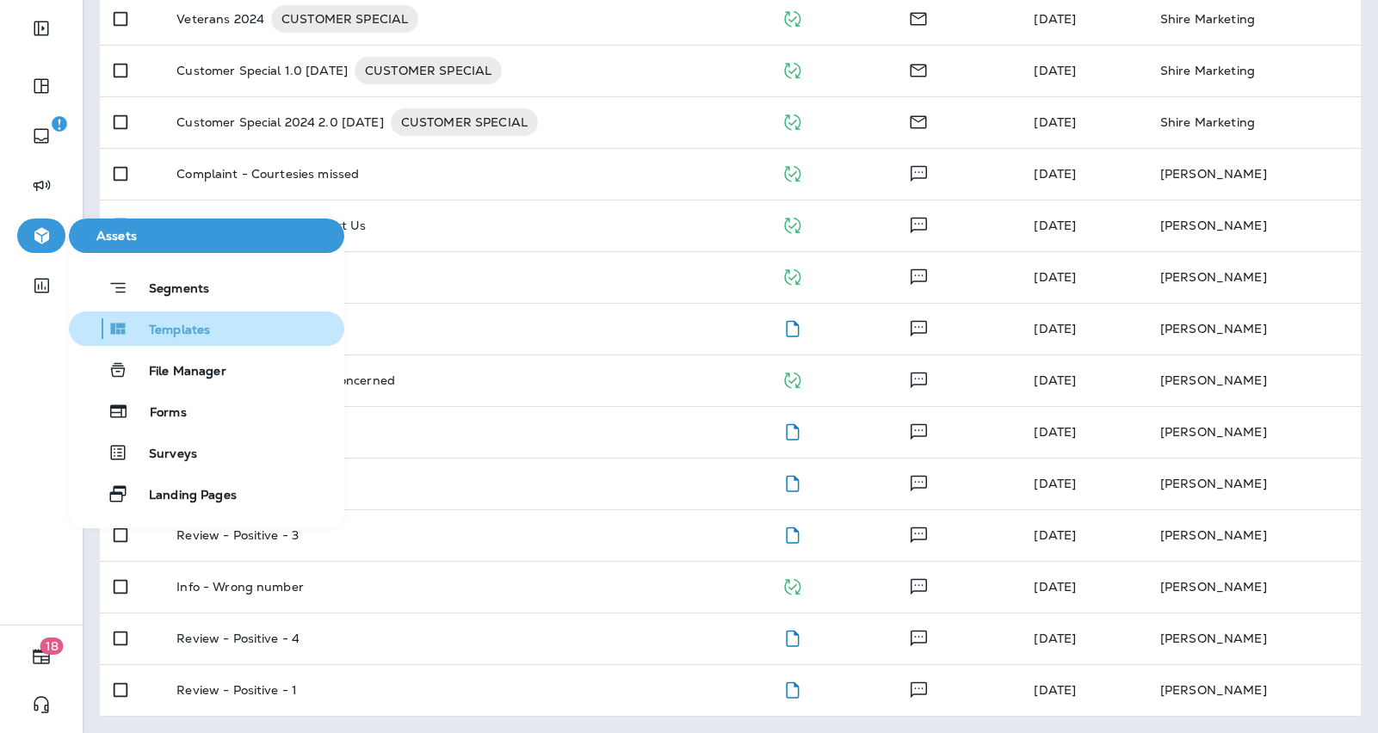
click at [151, 323] on span "Templates" at bounding box center [169, 331] width 82 height 16
click at [189, 323] on span "Templates" at bounding box center [169, 331] width 82 height 16
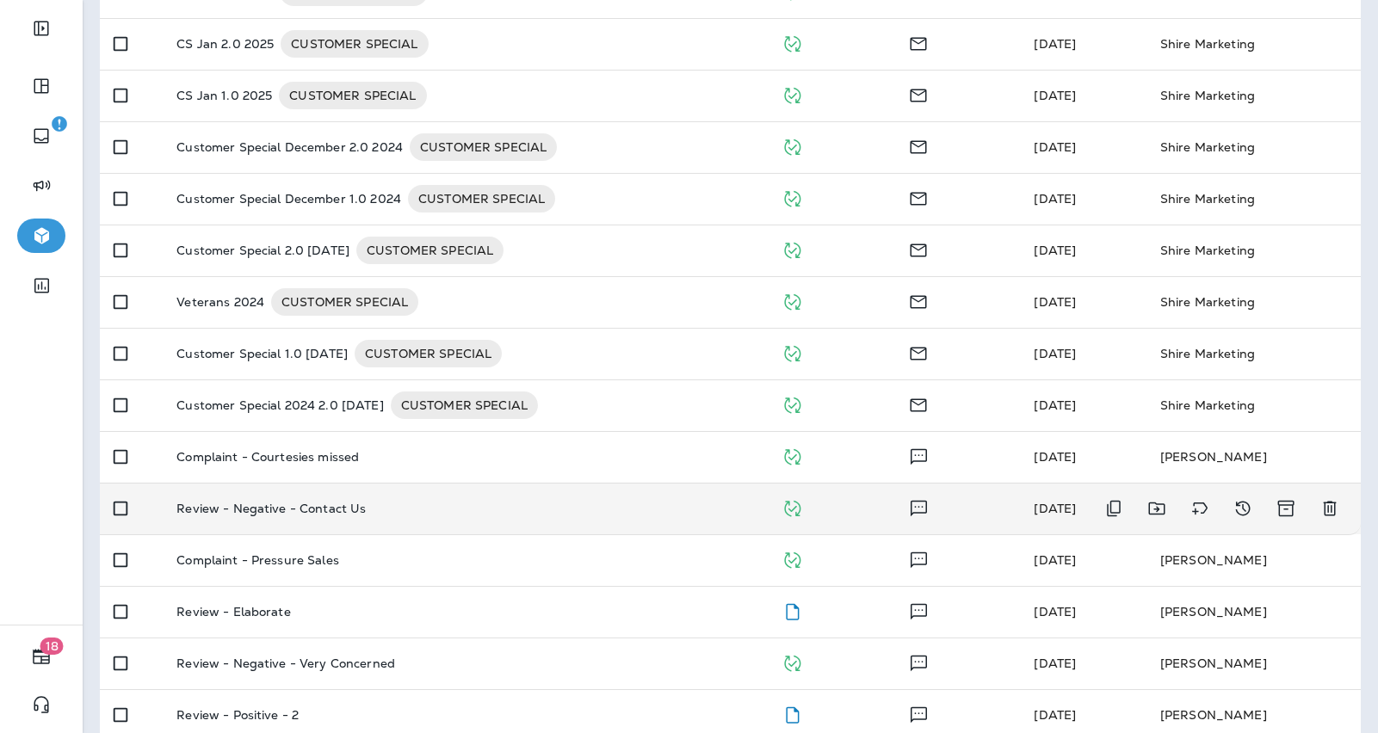
scroll to position [86, 0]
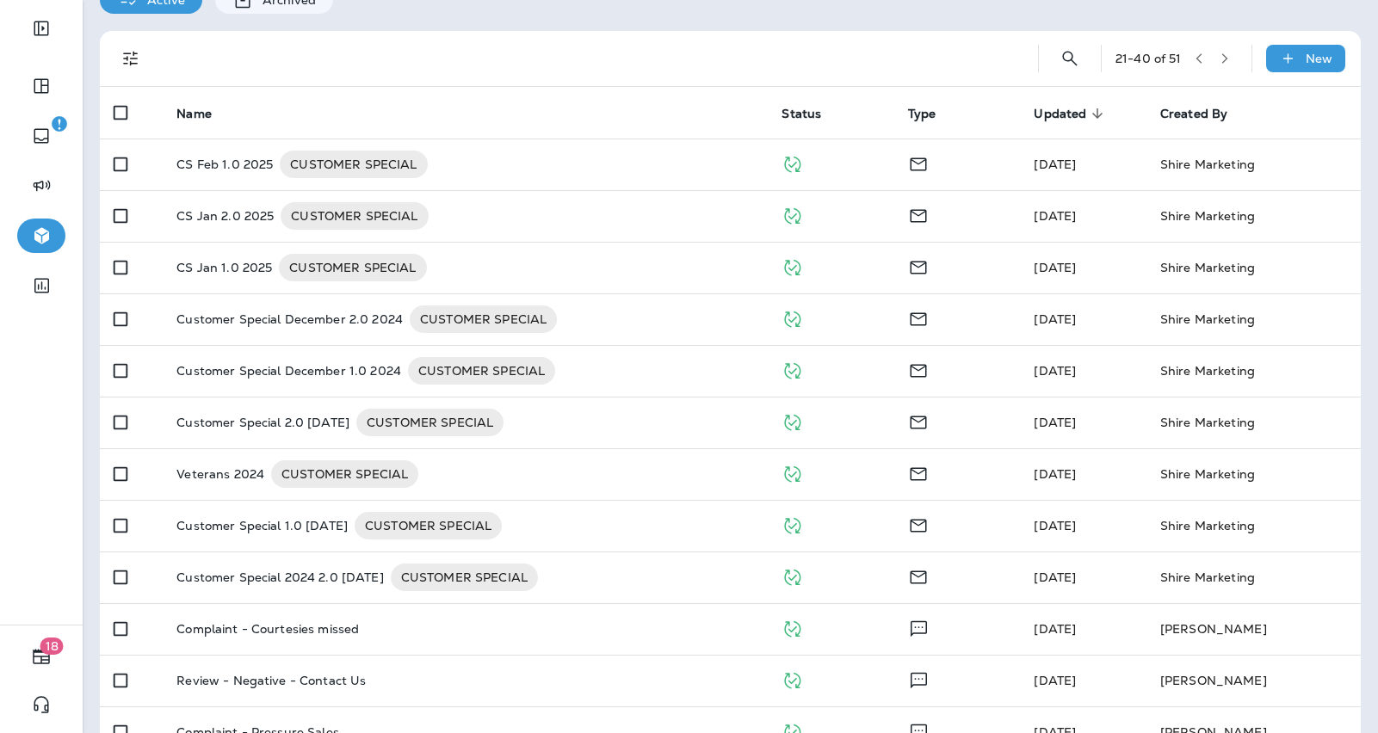
click at [1199, 58] on icon "button" at bounding box center [1199, 59] width 12 height 12
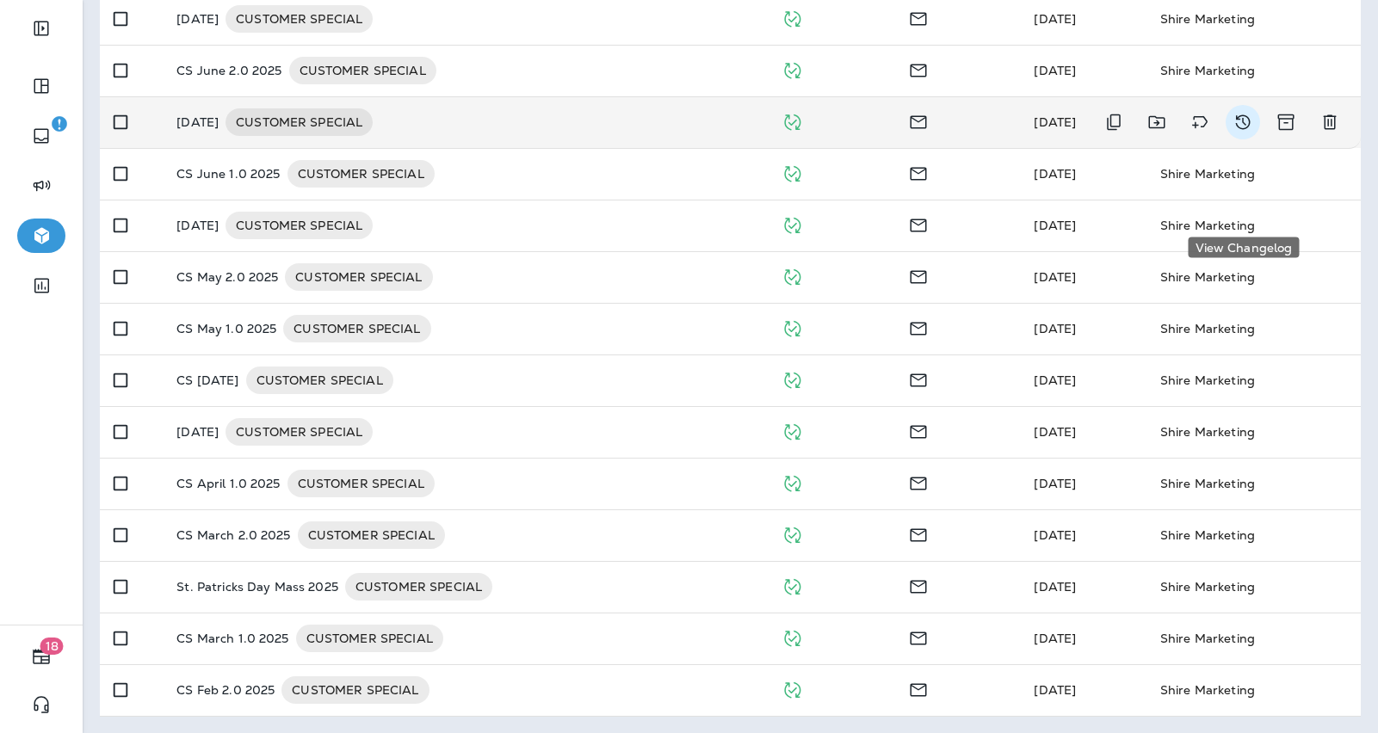
scroll to position [0, 0]
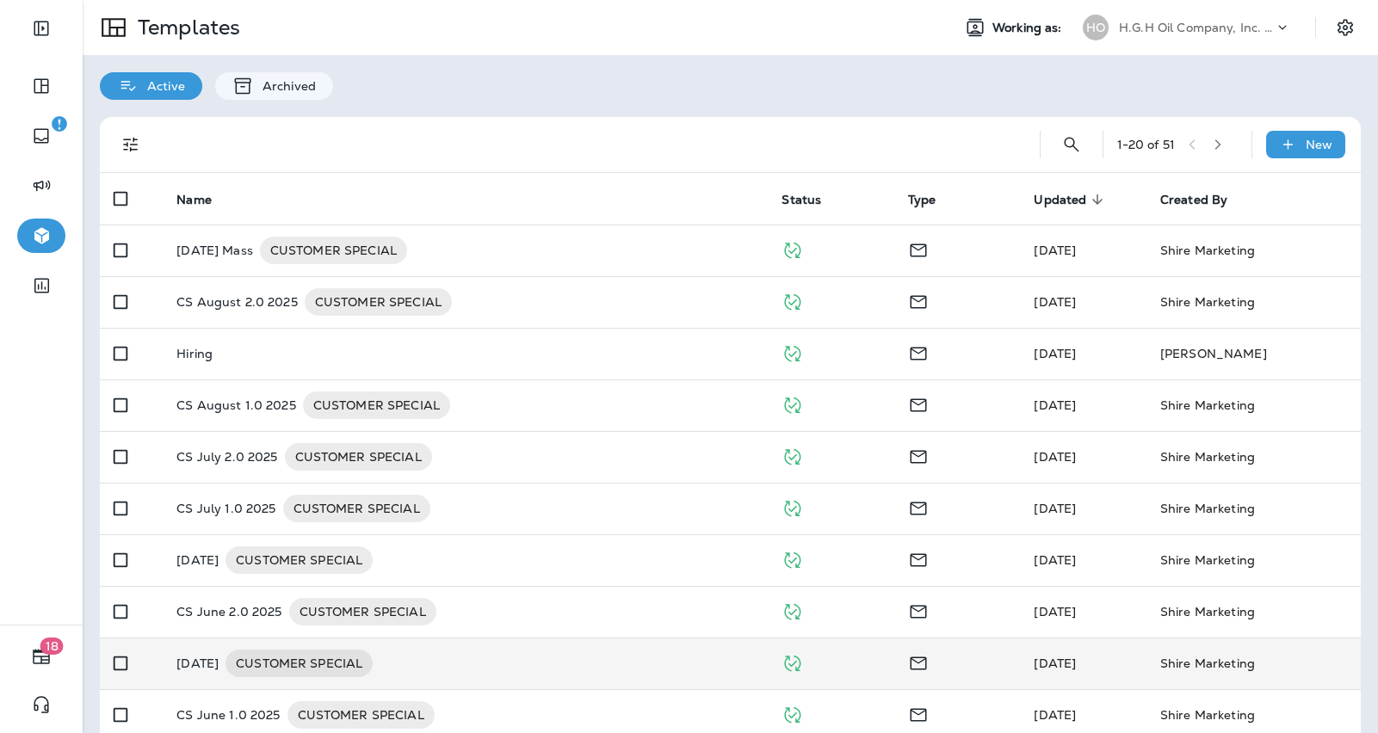
click at [1193, 143] on div "1 - 20 of 51" at bounding box center [1177, 145] width 121 height 26
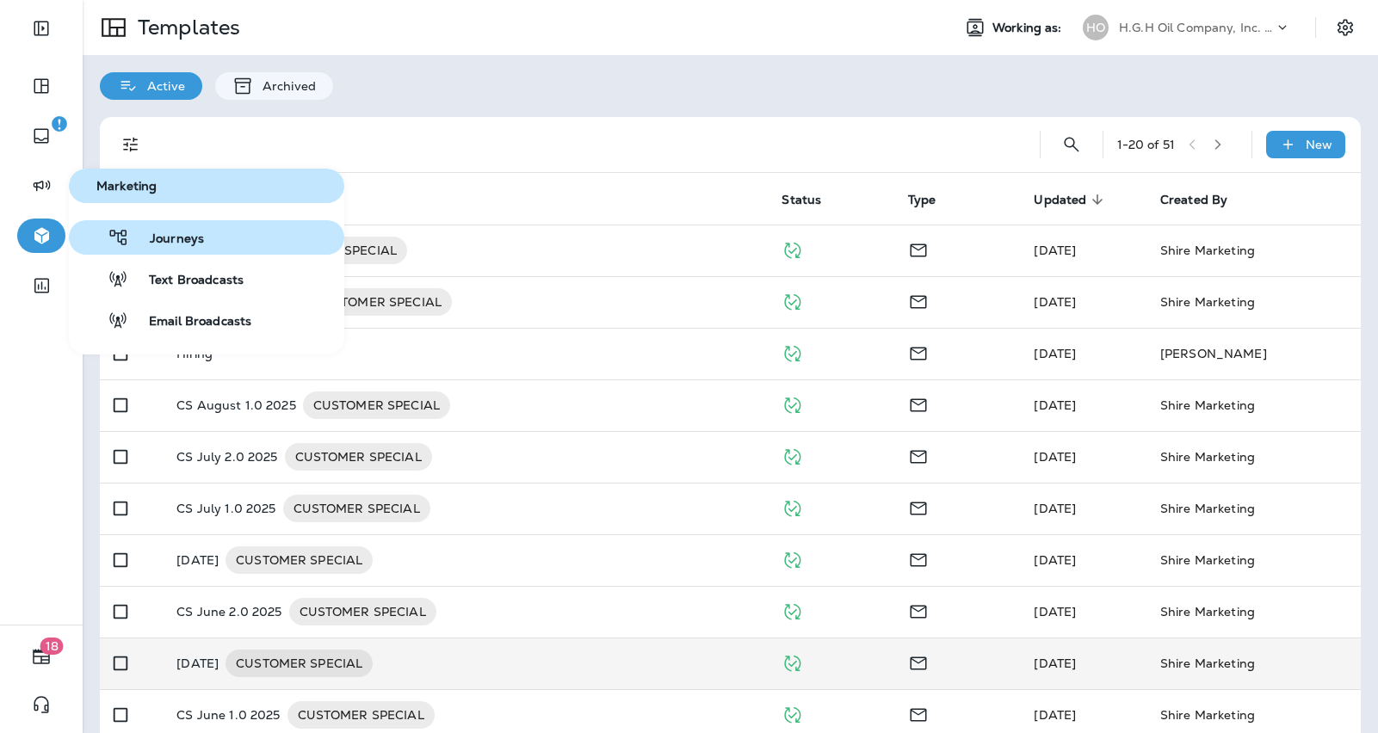
click at [188, 239] on span "Journeys" at bounding box center [166, 240] width 75 height 16
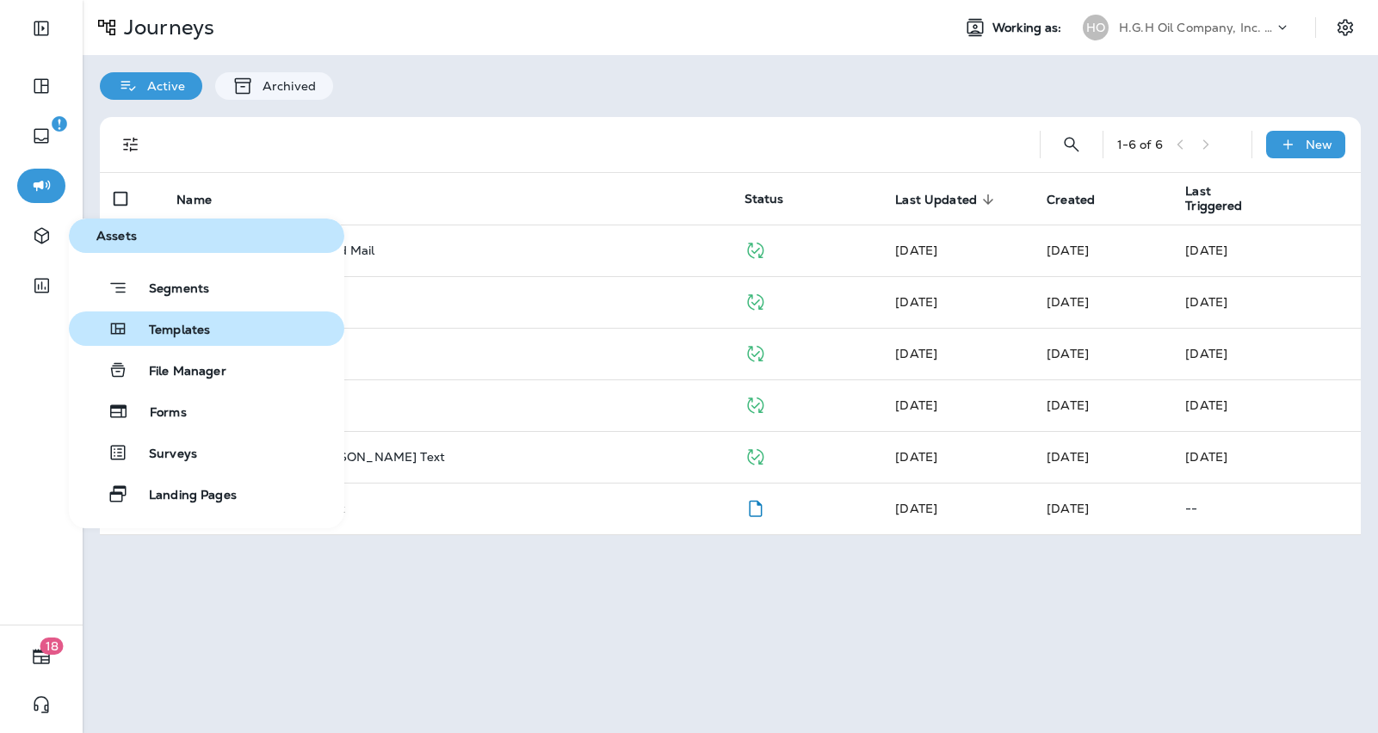
click at [197, 320] on div "Templates" at bounding box center [143, 328] width 134 height 21
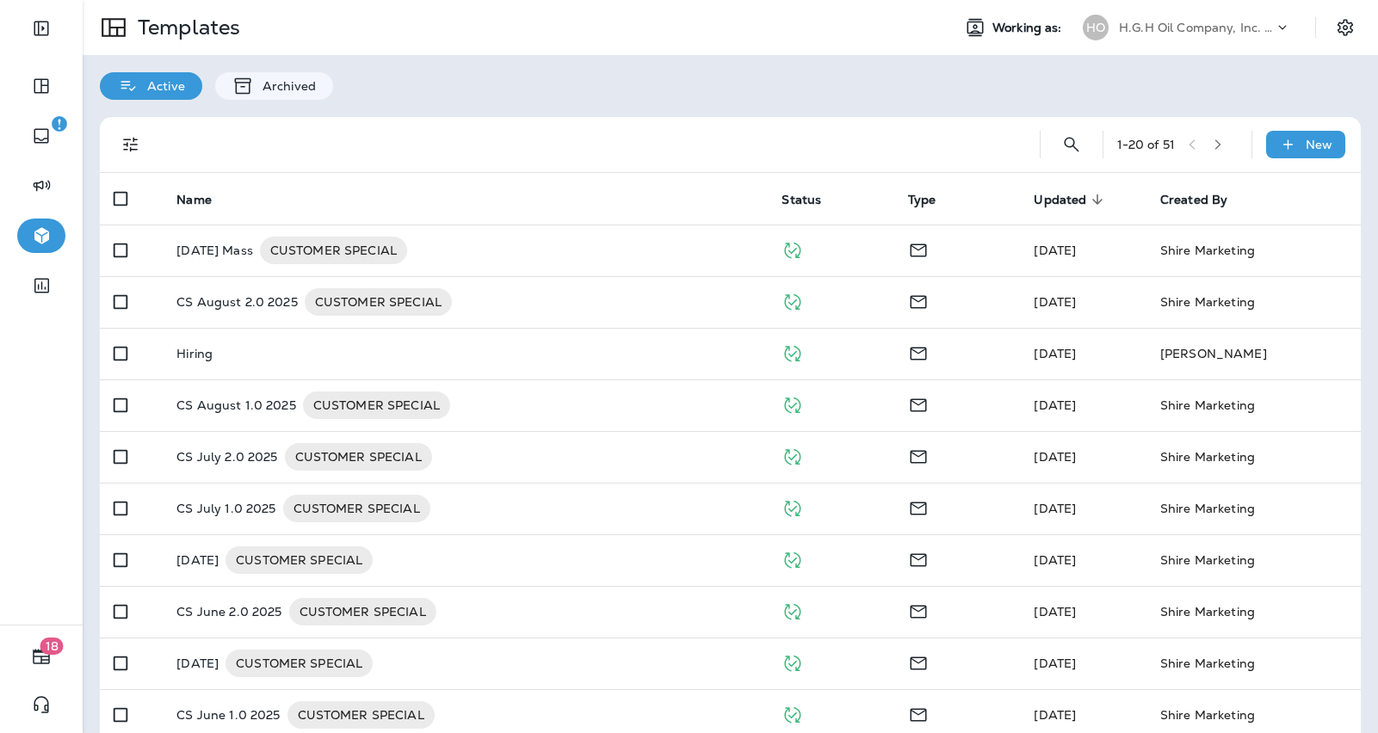
click at [1225, 152] on button "button" at bounding box center [1218, 145] width 26 height 26
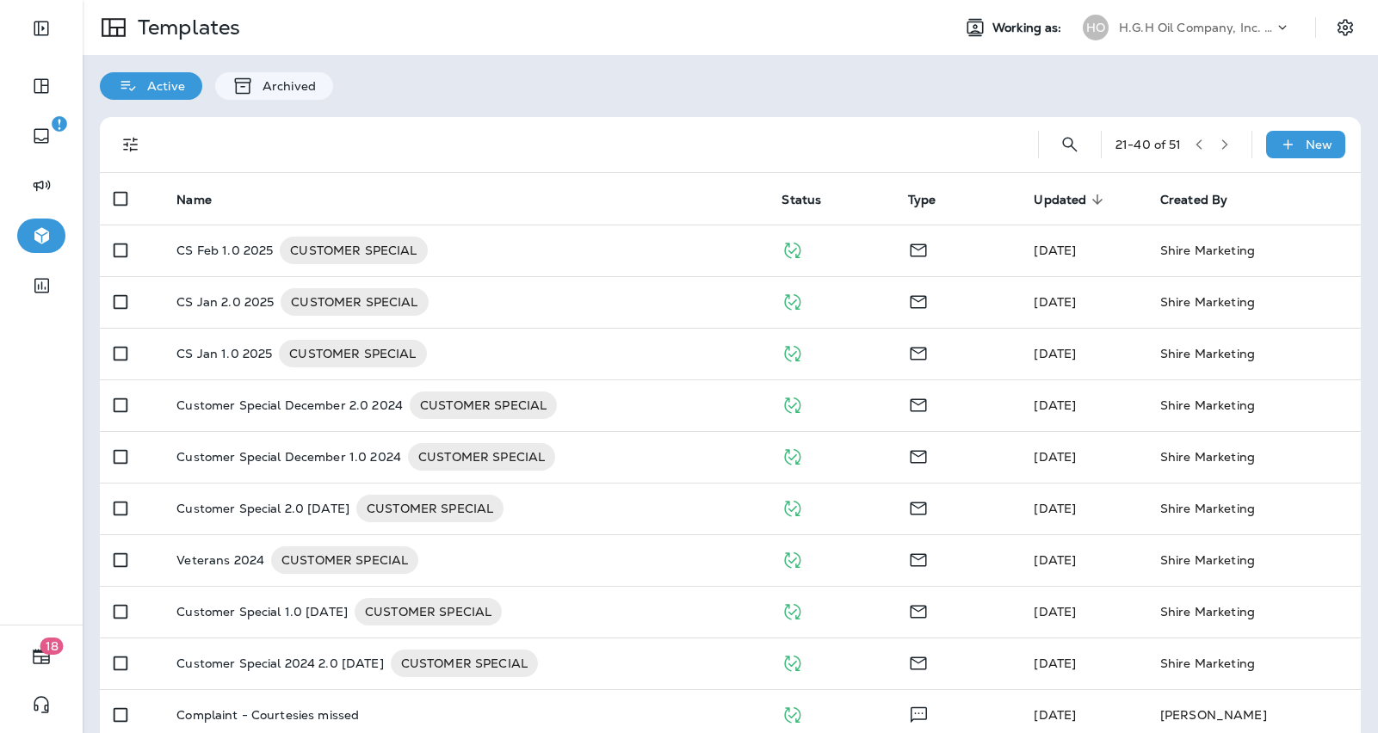
click at [1198, 142] on icon "button" at bounding box center [1199, 144] width 6 height 10
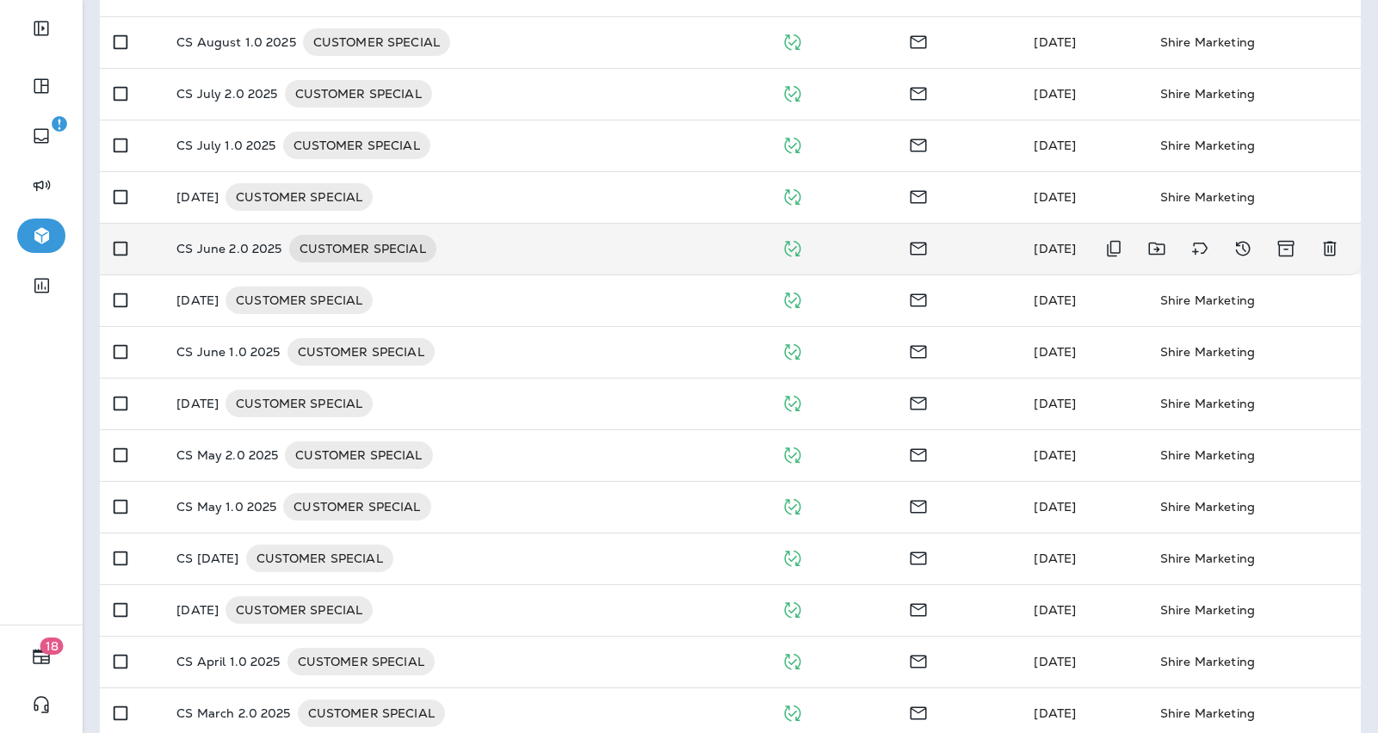
scroll to position [369, 0]
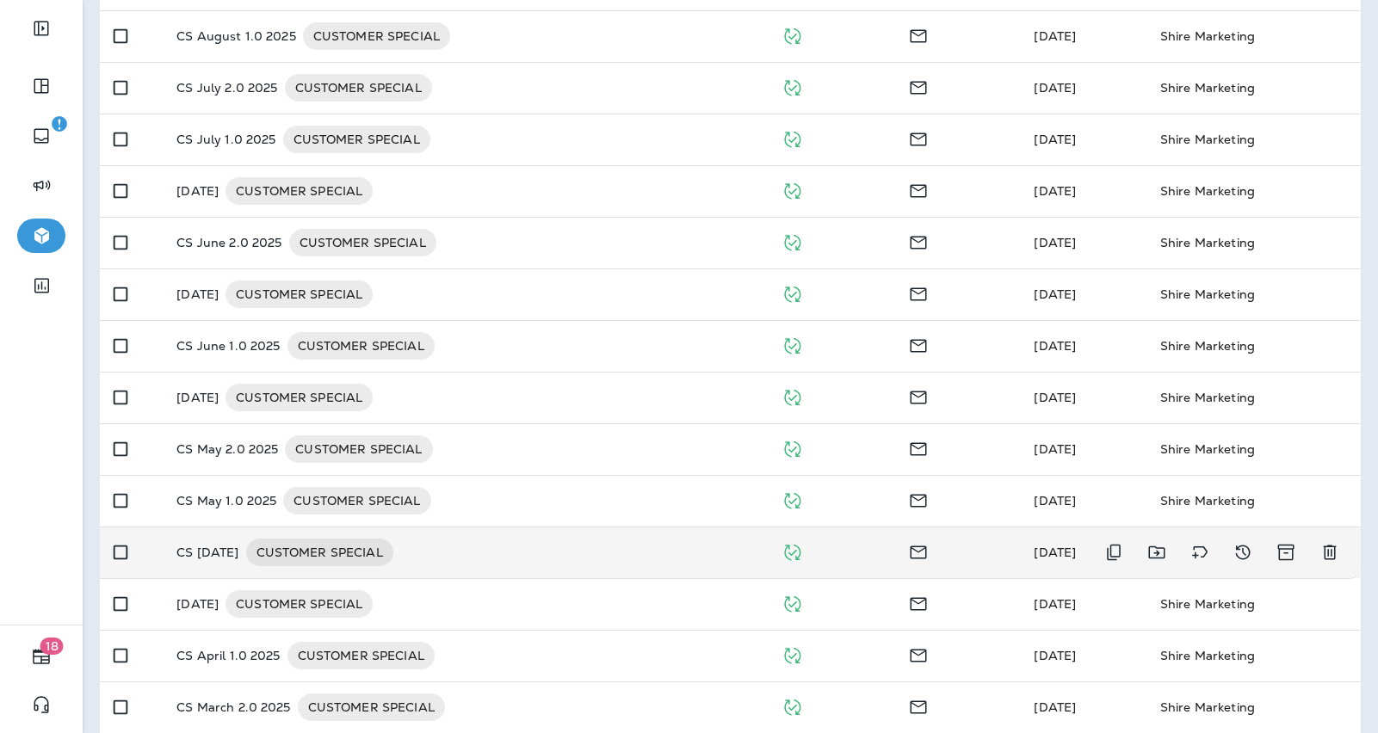
click at [416, 558] on div "CS April 2025 CUSTOMER SPECIAL" at bounding box center [465, 553] width 578 height 28
